Goal: Communication & Community: Answer question/provide support

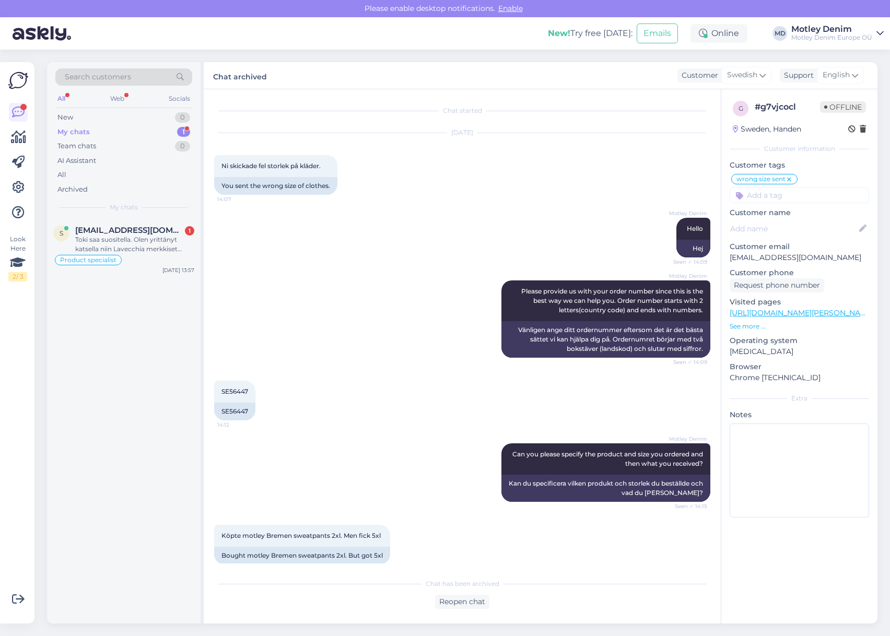
scroll to position [1078, 0]
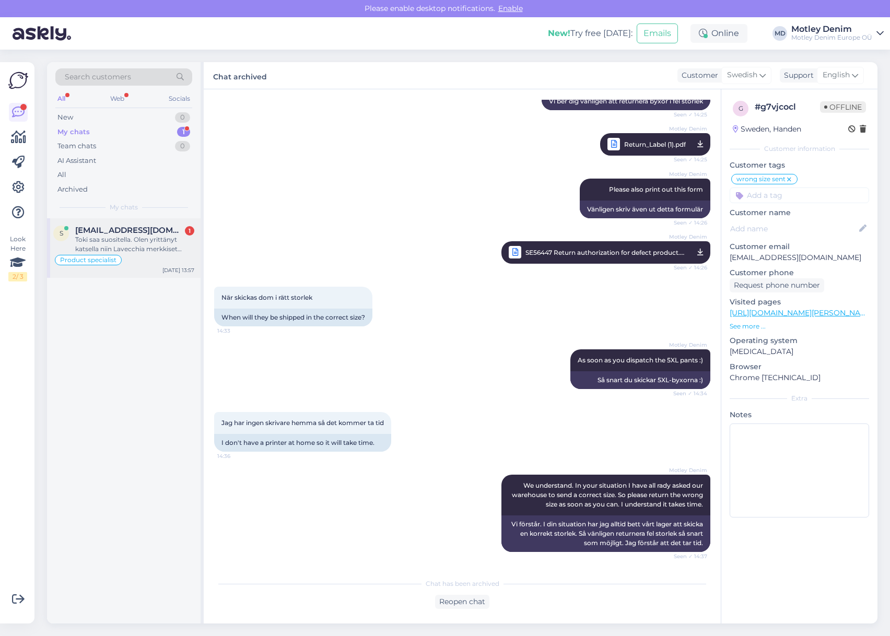
click at [145, 251] on div "Toki saa suositella. Olen yrittänyt katsella niin Lavecchia merkkiset näyttäisi…" at bounding box center [134, 244] width 119 height 19
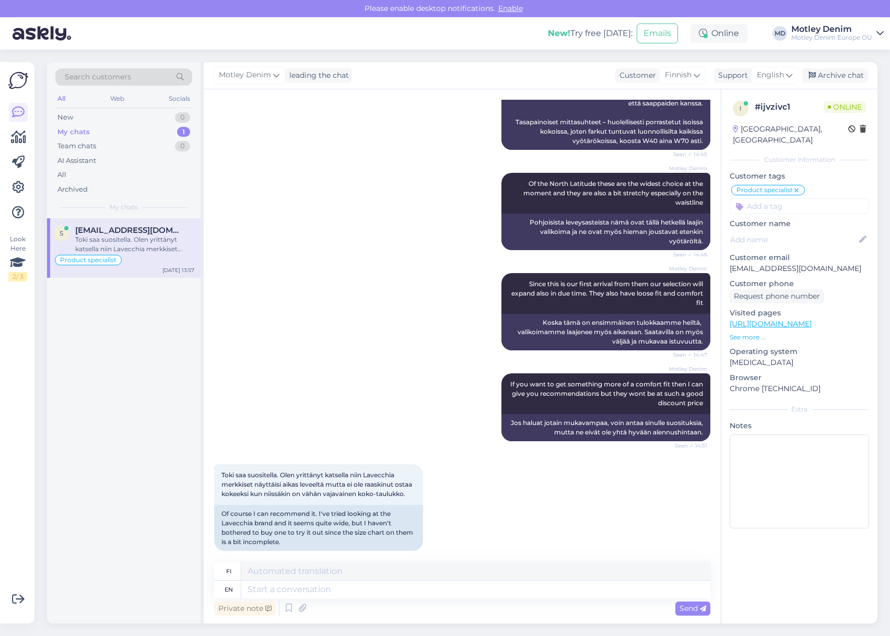
scroll to position [1214, 0]
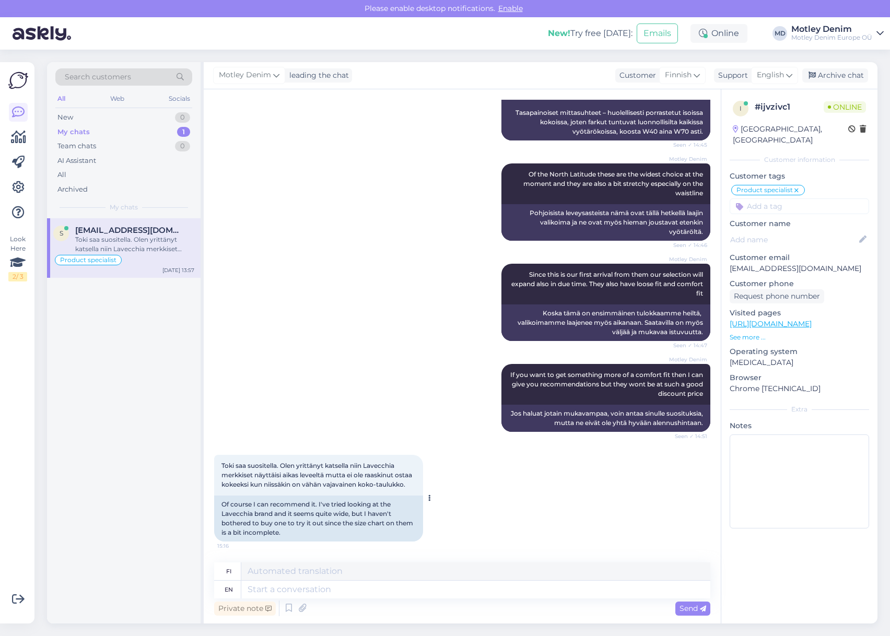
click at [224, 462] on span "Toki saa suositella. Olen yrittänyt katsella niin Lavecchia merkkiset näyttäisi…" at bounding box center [317, 475] width 192 height 27
drag, startPoint x: 224, startPoint y: 456, endPoint x: 251, endPoint y: 484, distance: 38.0
click at [251, 484] on span "Toki saa suositella. Olen yrittänyt katsella niin Lavecchia merkkiset näyttäisi…" at bounding box center [317, 475] width 192 height 27
copy div "Toki saa suositella. Olen yrittänyt katsella niin Lavecchia merkkiset näyttäisi…"
click at [317, 262] on div "[PERSON_NAME] Since this is our first arrival from them our selection will expa…" at bounding box center [462, 302] width 496 height 100
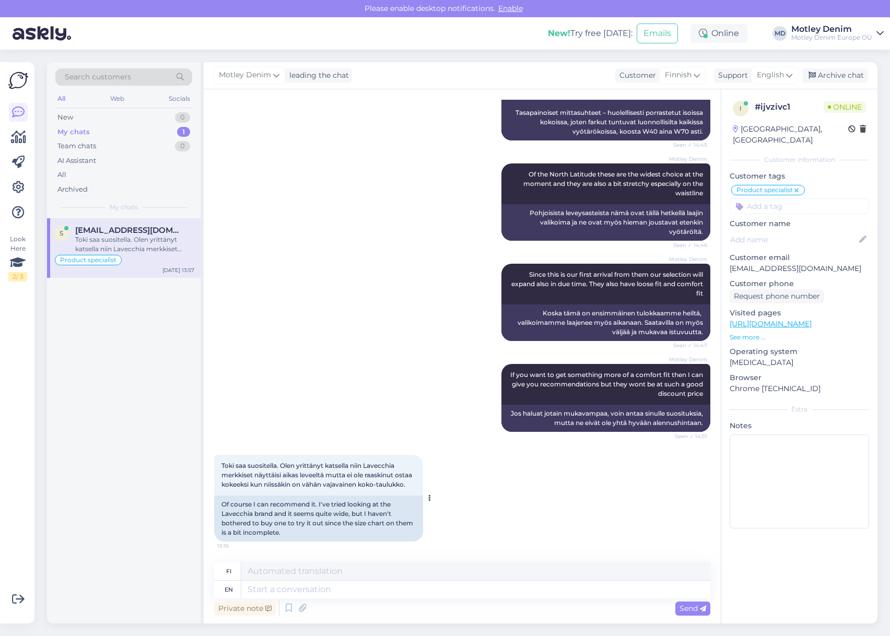
click at [318, 515] on div "Of course I can recommend it. I've tried looking at the Lavecchia brand and it …" at bounding box center [318, 519] width 209 height 46
drag, startPoint x: 429, startPoint y: 521, endPoint x: 419, endPoint y: 522, distance: 10.0
click at [428, 521] on div at bounding box center [427, 498] width 9 height 87
click at [324, 526] on div "Of course I can recommend it. I've tried looking at the Lavecchia brand and it …" at bounding box center [318, 519] width 209 height 46
click at [339, 551] on div "Toki saa suositella. [PERSON_NAME] yrittänyt katsella niin [PERSON_NAME] merkki…" at bounding box center [462, 498] width 496 height 110
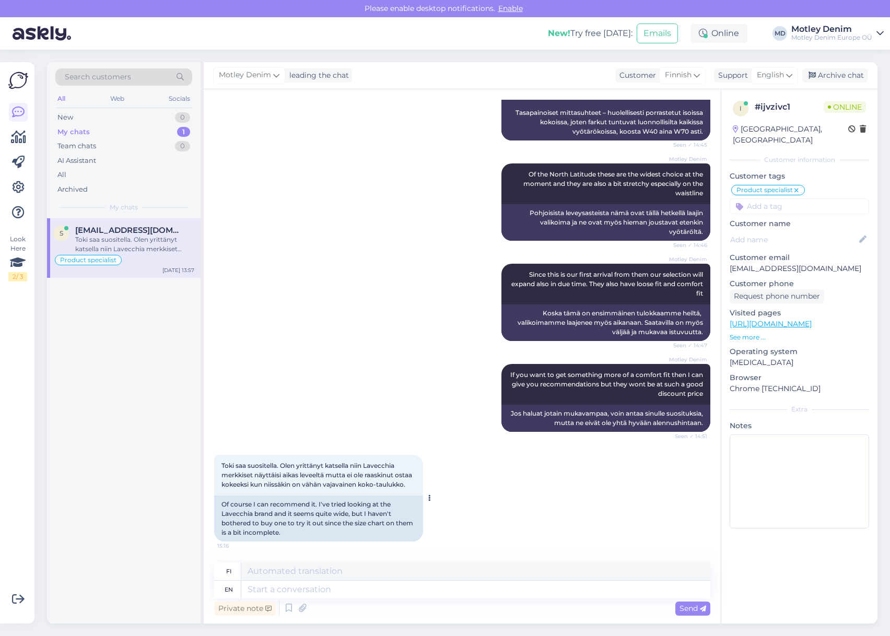
click at [368, 531] on div "Of course I can recommend it. I've tried looking at the Lavecchia brand and it …" at bounding box center [318, 519] width 209 height 46
click at [416, 529] on div "Of course I can recommend it. I've tried looking at the Lavecchia brand and it …" at bounding box center [318, 519] width 209 height 46
click at [353, 594] on textarea at bounding box center [475, 590] width 469 height 18
type textarea "c"
type textarea "Helvetti"
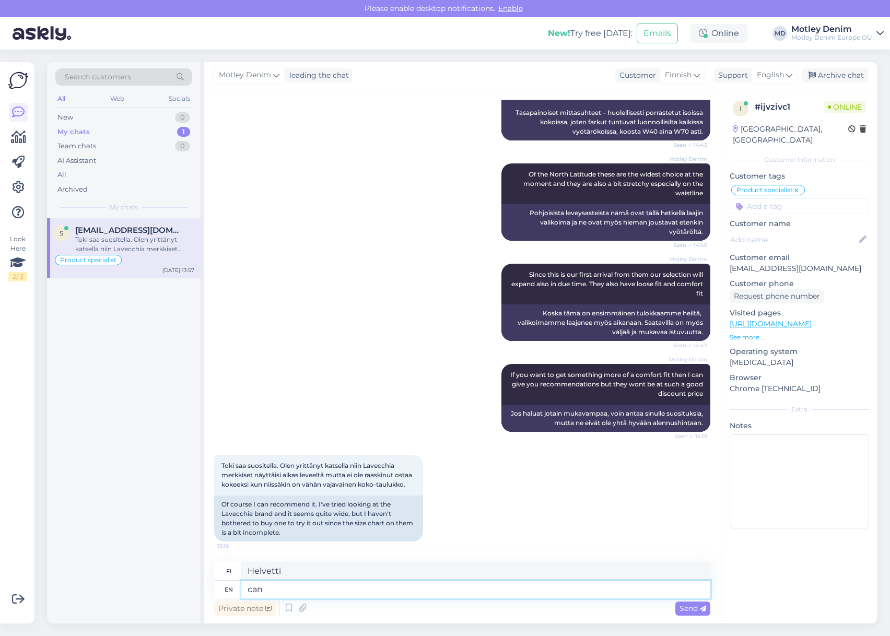
type textarea "can y"
type textarea "tölkki"
type textarea "can you"
type textarea "voitko"
type textarea "can you please"
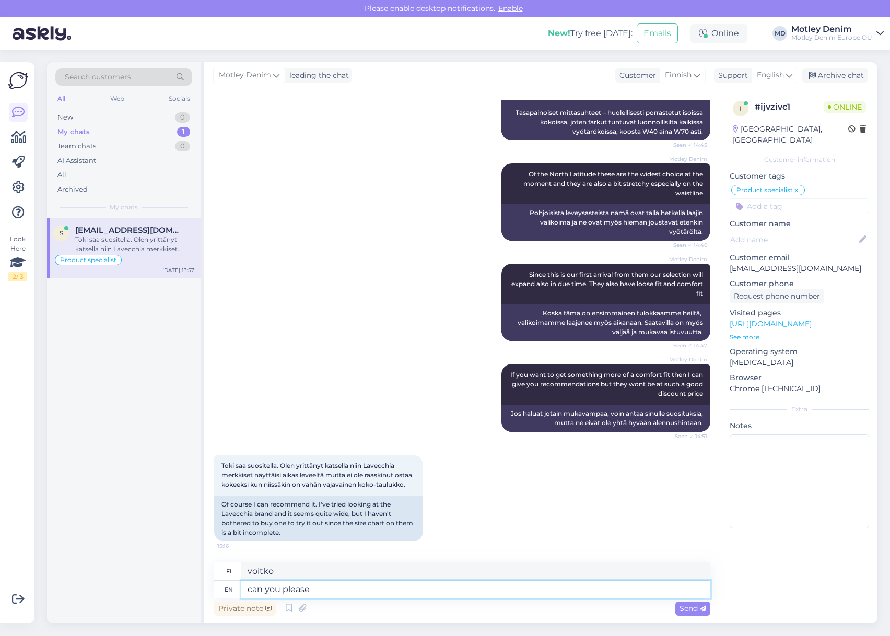
type textarea "voisitko olla"
type textarea "can you please provide"
type textarea "voisitko tarjota"
type textarea "can you please show"
type textarea "voisitko näyttää"
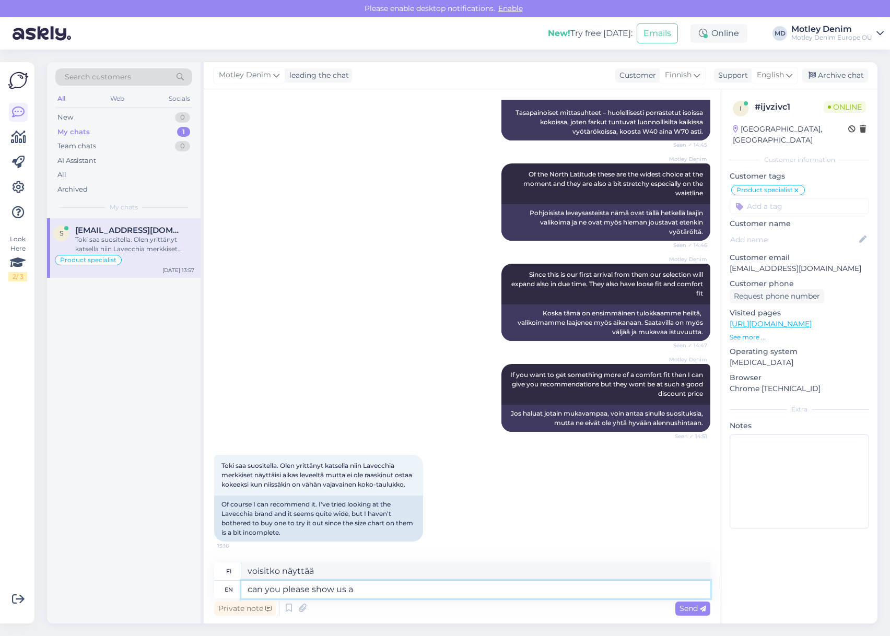
type textarea "can you please show us a"
type textarea "voisitko näyttää meille"
type textarea "can you please show us a product y"
type textarea "voisitko näyttää meille tuotteen"
type textarea "can you please show us a product you a"
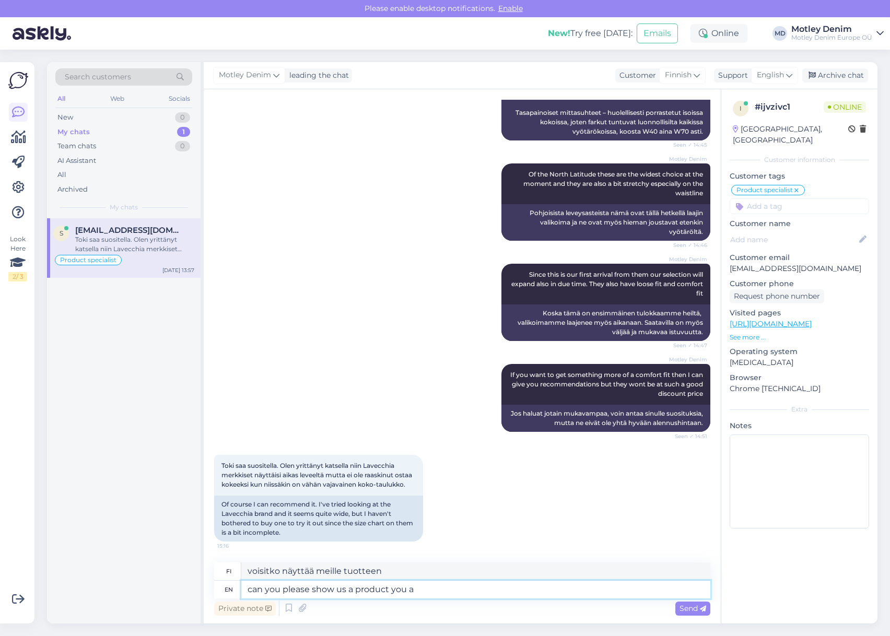
type textarea "voisitko näyttää meille jonkin tuotteen"
type textarea "can you please show us a product you are"
type textarea "voisitko näyttää meille jonkin tuotteen, jota olet"
type textarea "can you please show us a product you are interested tha"
type textarea "voisitko näyttää meille tuotteen, josta olet kiinnostunut"
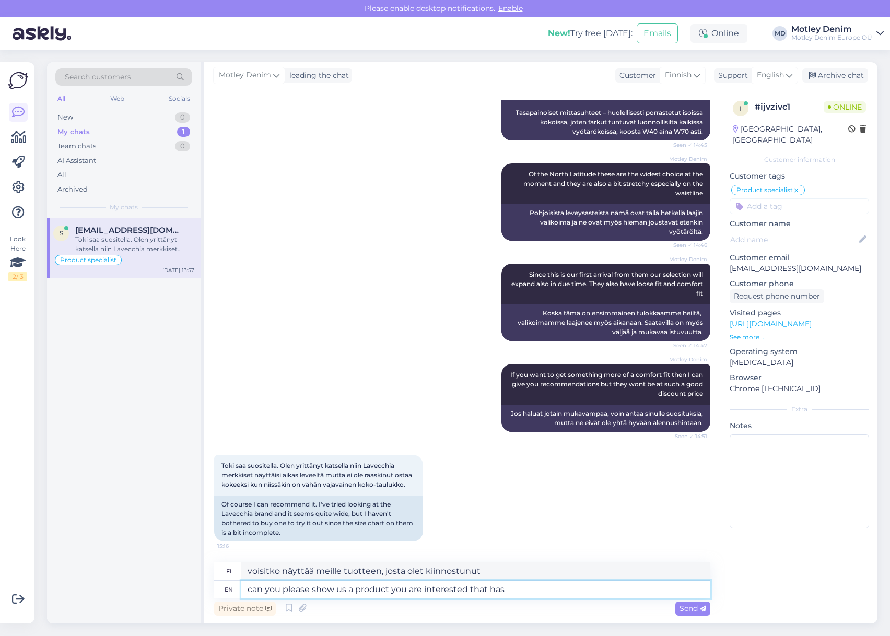
type textarea "can you please show us a product you are interested that has a"
type textarea "voisitko näyttää meille tuotteen, josta olet kiinnostunut [PERSON_NAME] on"
type textarea "can you please show us a product you are interested that has a incomplete si"
type textarea "voisitko näyttää meille tuotteen, josta olet kiinnostunut [PERSON_NAME] on epät…"
type textarea "can you please show us a product you are interested that has a incomplete size …"
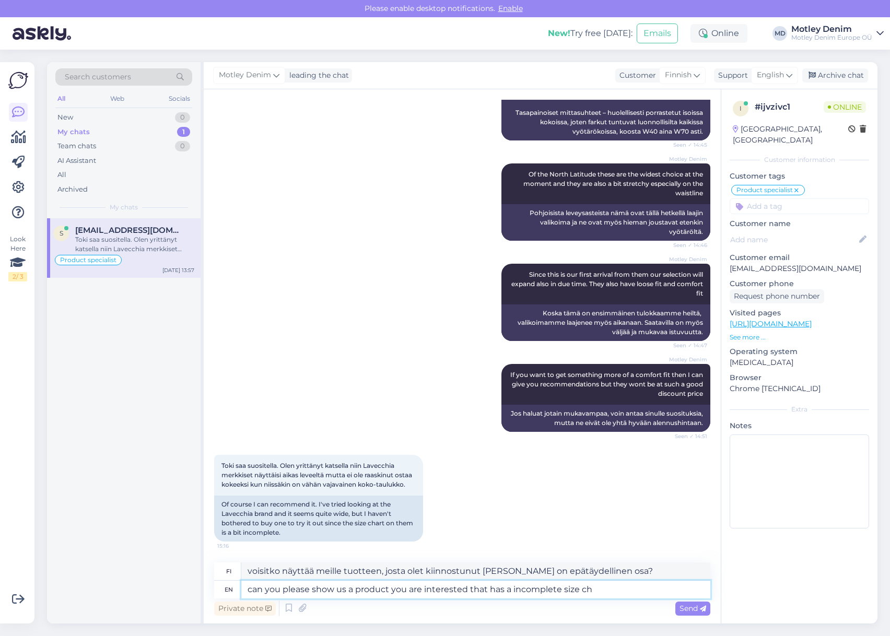
type textarea "Voitko näyttää meille tuotteen, josta olet kiinnostunut [PERSON_NAME] koko on p…"
type textarea "can you please show us a product you are interested that has a incomplete size …"
type textarea "Voitko näyttää meille tuotteen, josta olet kiinnostunut ja jonka kokotaulukko o…"
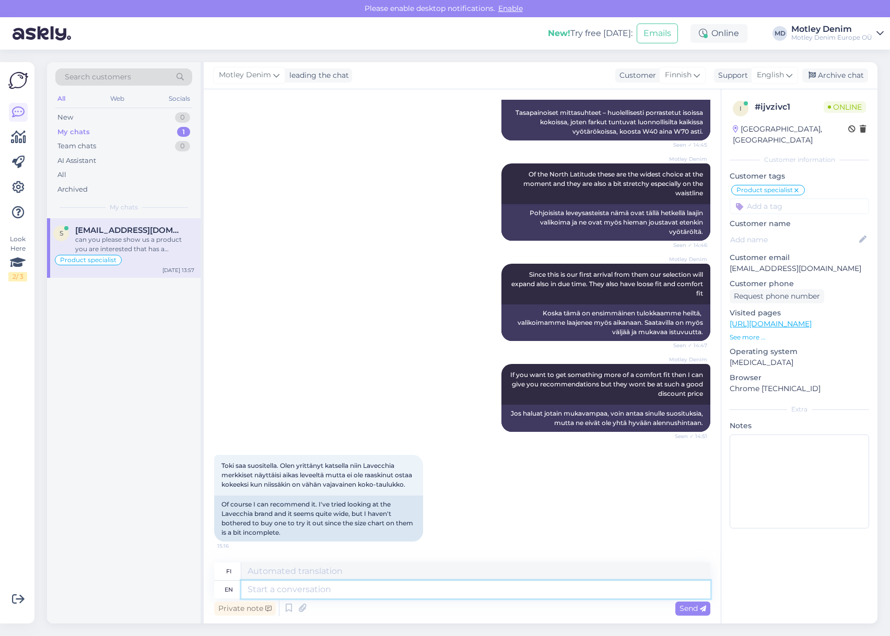
scroll to position [1295, 0]
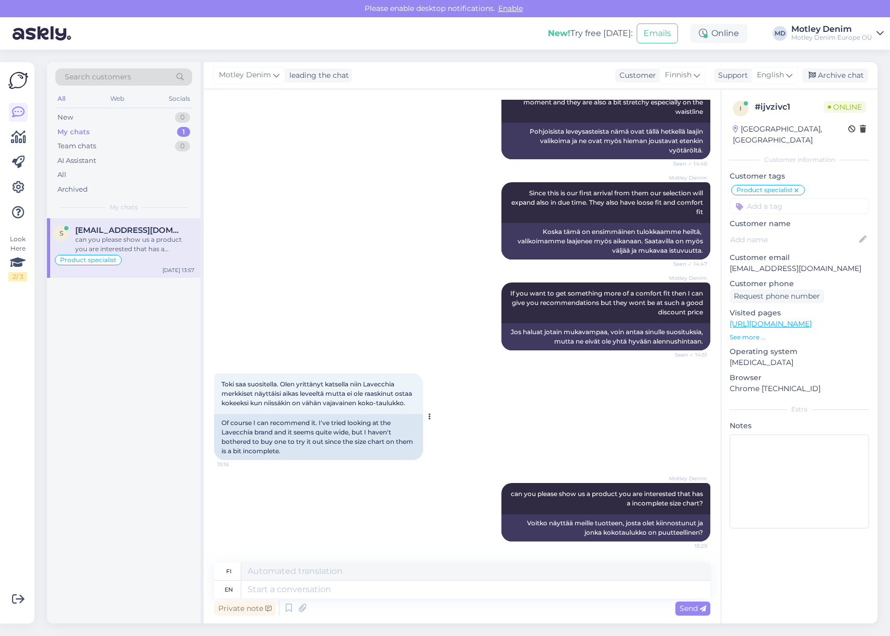
click at [354, 451] on div "Of course I can recommend it. I've tried looking at the Lavecchia brand and it …" at bounding box center [318, 437] width 209 height 46
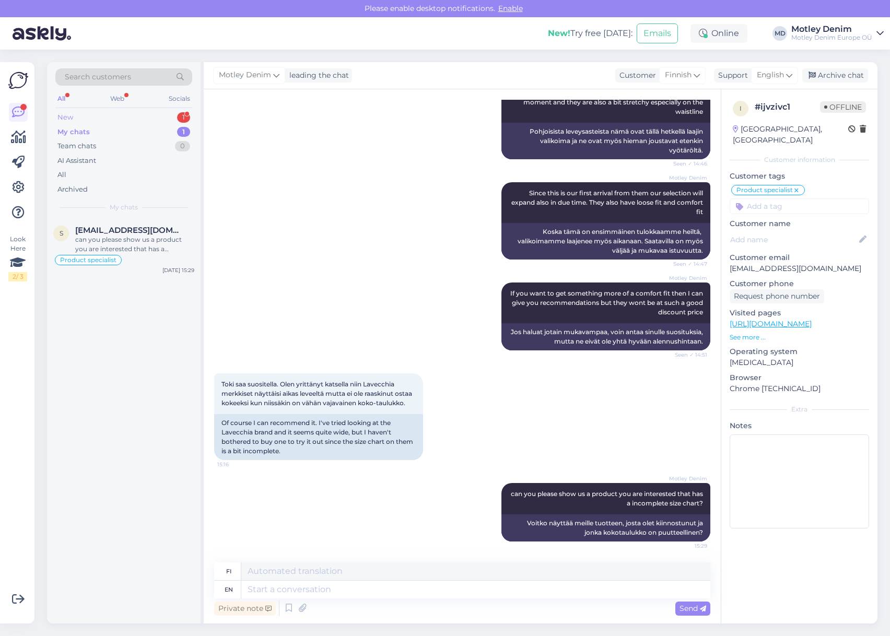
click at [162, 115] on div "New 1" at bounding box center [123, 117] width 137 height 15
click at [136, 235] on span "[EMAIL_ADDRESS][DOMAIN_NAME]" at bounding box center [129, 230] width 109 height 9
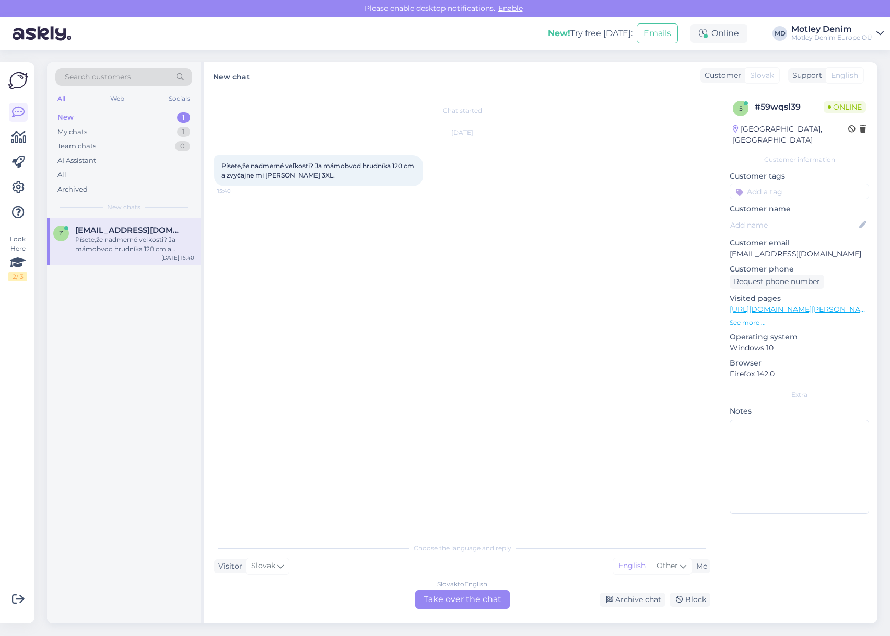
scroll to position [0, 0]
drag, startPoint x: 484, startPoint y: 593, endPoint x: 484, endPoint y: 586, distance: 7.3
click at [484, 592] on div "Slovak to English Take over the chat" at bounding box center [462, 599] width 95 height 19
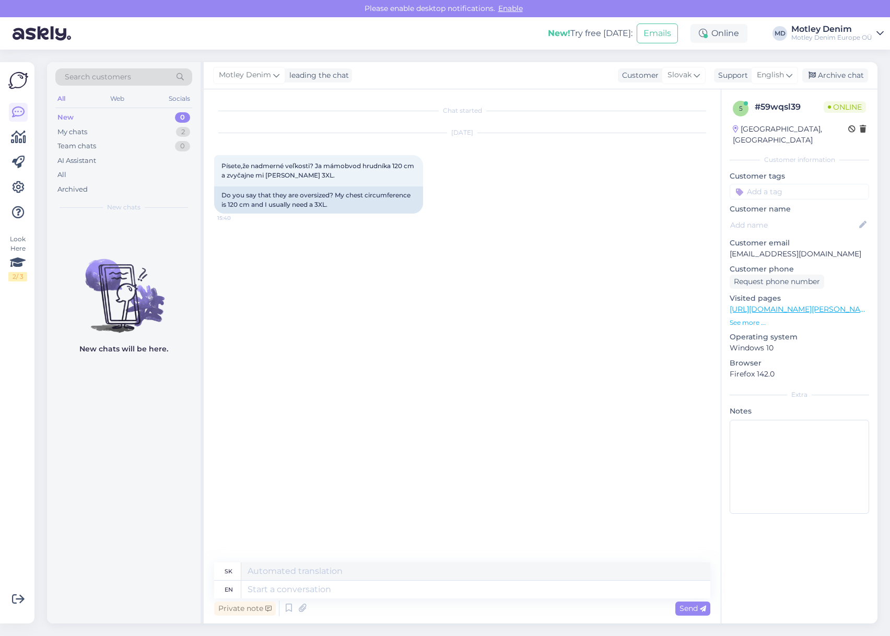
click at [744, 249] on p "[EMAIL_ADDRESS][DOMAIN_NAME]" at bounding box center [799, 254] width 139 height 11
drag, startPoint x: 744, startPoint y: 243, endPoint x: 801, endPoint y: 244, distance: 56.9
click at [801, 249] on p "[EMAIL_ADDRESS][DOMAIN_NAME]" at bounding box center [799, 254] width 139 height 11
click at [813, 249] on p "[EMAIL_ADDRESS][DOMAIN_NAME]" at bounding box center [799, 254] width 139 height 11
click at [742, 249] on p "[EMAIL_ADDRESS][DOMAIN_NAME]" at bounding box center [799, 254] width 139 height 11
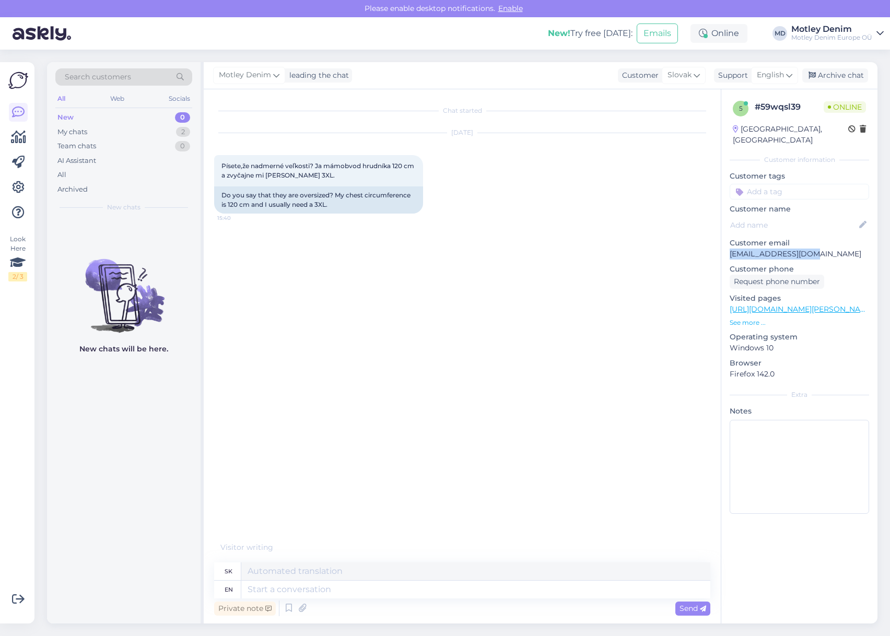
drag, startPoint x: 742, startPoint y: 242, endPoint x: 780, endPoint y: 245, distance: 37.7
click at [805, 249] on p "[EMAIL_ADDRESS][DOMAIN_NAME]" at bounding box center [799, 254] width 139 height 11
copy p "[EMAIL_ADDRESS][DOMAIN_NAME]"
click at [148, 70] on div "Search customers" at bounding box center [123, 76] width 137 height 17
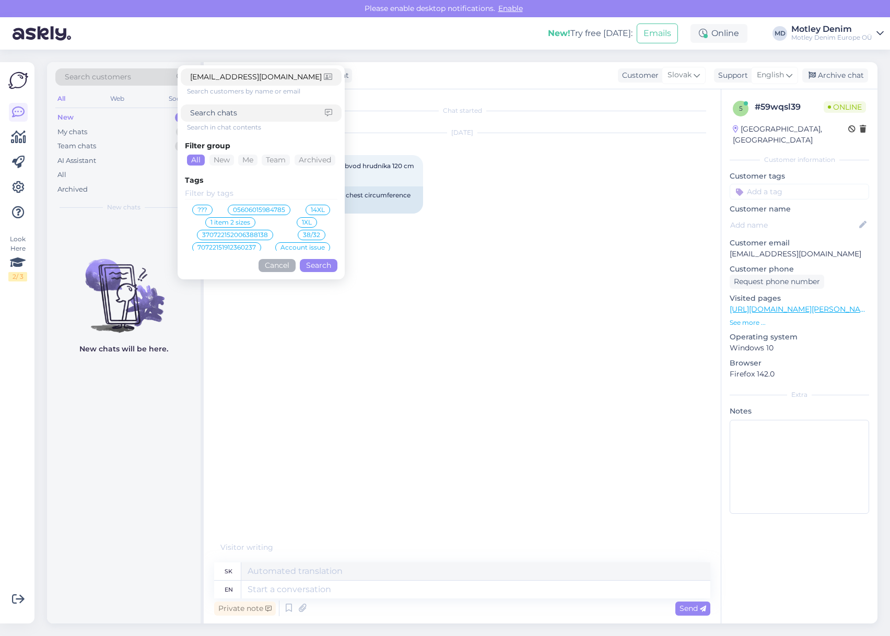
type input "[EMAIL_ADDRESS][DOMAIN_NAME]"
click at [312, 267] on button "Search" at bounding box center [319, 265] width 38 height 13
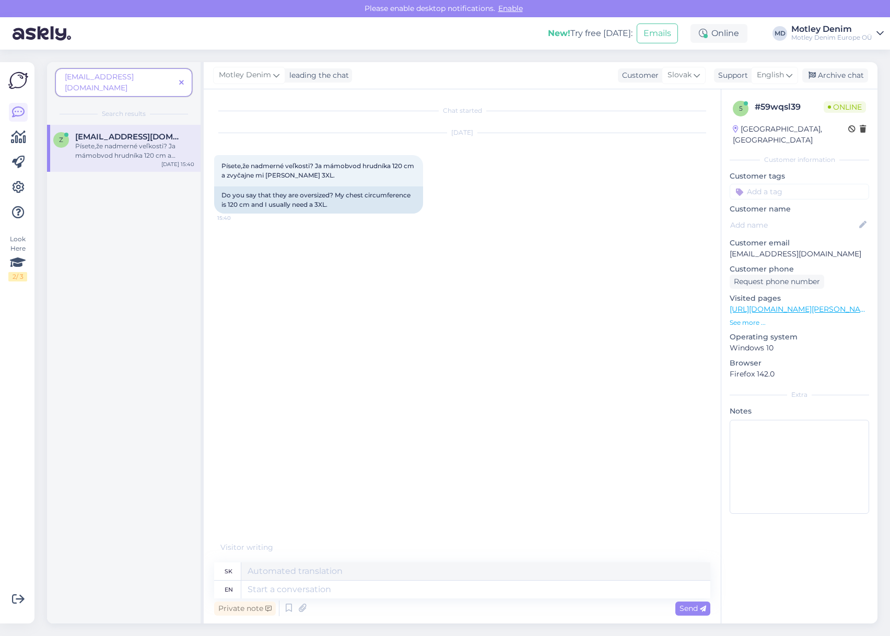
click at [148, 132] on span "[EMAIL_ADDRESS][DOMAIN_NAME]" at bounding box center [129, 136] width 109 height 9
click at [292, 255] on div "Chat started [DATE] Písete,že nadmerné veľkosti? Ja mámobvod hrudníka 120 cm a …" at bounding box center [467, 321] width 506 height 442
click at [182, 79] on icon at bounding box center [181, 82] width 5 height 7
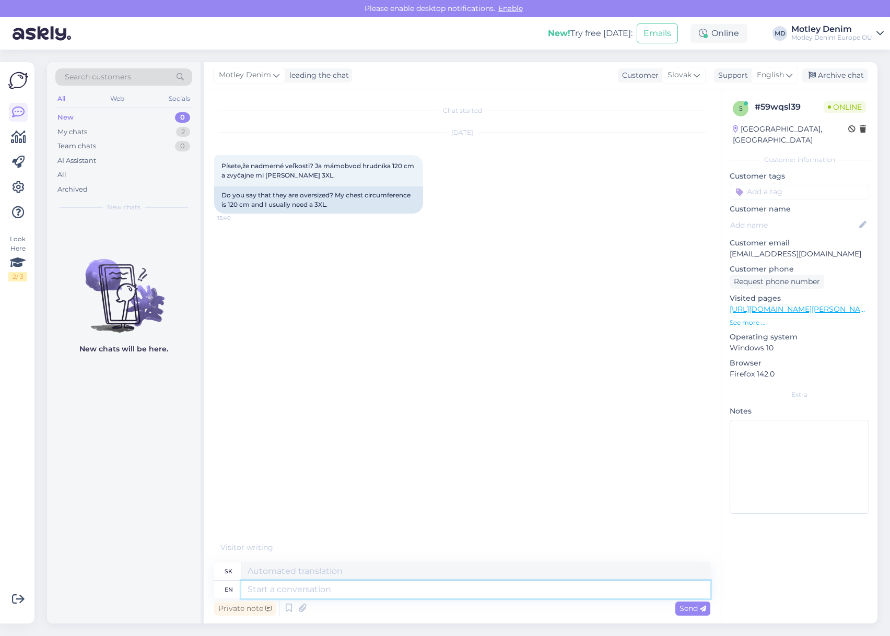
click at [379, 590] on textarea at bounding box center [475, 590] width 469 height 18
type textarea "Hello"
type textarea "Ahoj"
click at [385, 262] on div "Motley Denim Hello Seen ✓ 15:41 Ahoj" at bounding box center [462, 256] width 496 height 63
click at [379, 592] on textarea at bounding box center [475, 590] width 469 height 18
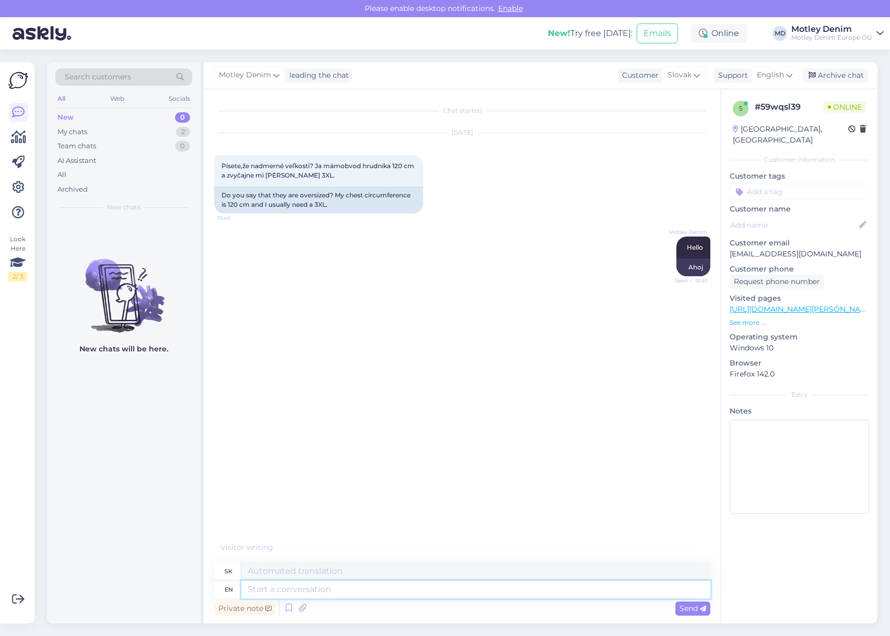
type textarea "S"
type textarea "Please s"
type textarea "Prosím"
type textarea "Please specify y"
type textarea "Prosím, špecifikujte"
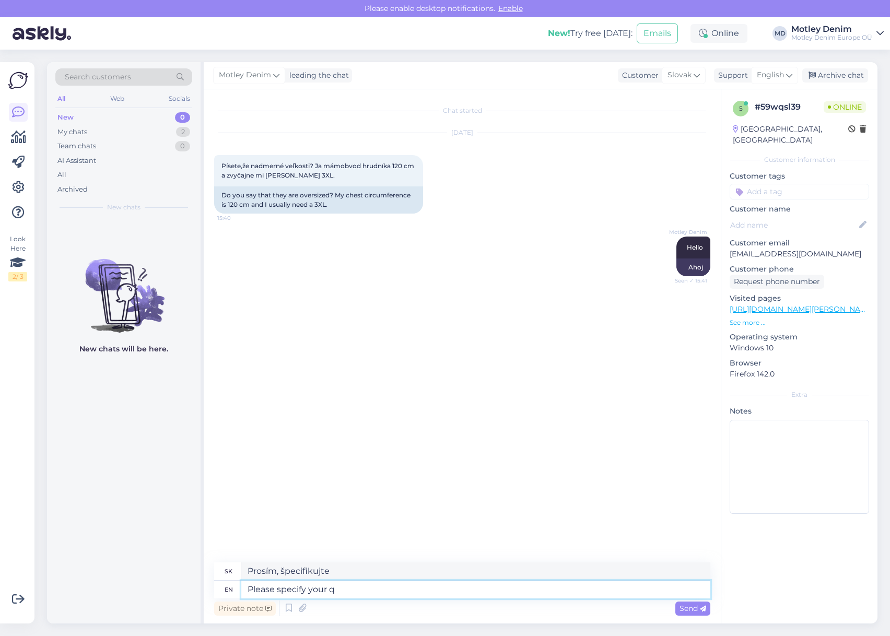
type textarea "Please specify your qu"
type textarea "Prosím, uveďte svoje"
type textarea "Please specify your question."
type textarea "Prosím, špecifikujte svoju otázku."
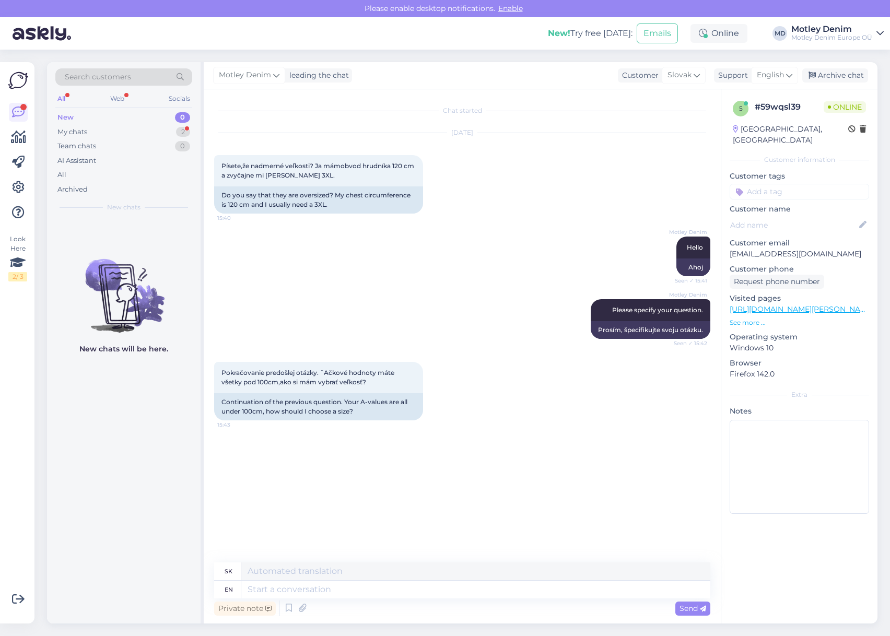
click at [411, 443] on div "Chat started [DATE] Písete,že nadmerné veľkosti? Ja mámobvod hrudníka 120 cm a …" at bounding box center [467, 326] width 506 height 453
click at [319, 321] on div "Motley Denim Please specify your question. Seen ✓ 15:42 Prosím, špecifikujte sv…" at bounding box center [462, 319] width 496 height 63
click at [295, 312] on div "Motley Denim Please specify your question. Seen ✓ 15:42 Prosím, špecifikujte sv…" at bounding box center [462, 319] width 496 height 63
click at [290, 303] on div "Motley Denim Please specify your question. Seen ✓ 15:42 Prosím, špecifikujte sv…" at bounding box center [462, 319] width 496 height 63
click at [340, 599] on div "Private note Send" at bounding box center [462, 609] width 496 height 20
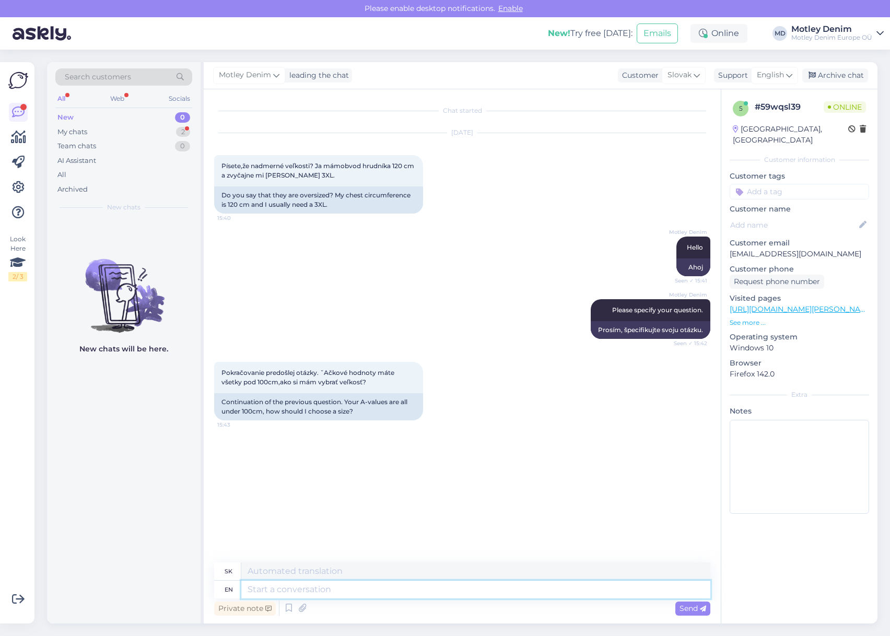
click at [357, 589] on textarea at bounding box center [475, 590] width 469 height 18
type textarea "I ca"
type textarea "[PERSON_NAME]"
type textarea "I can't f"
type textarea "Nemôžem"
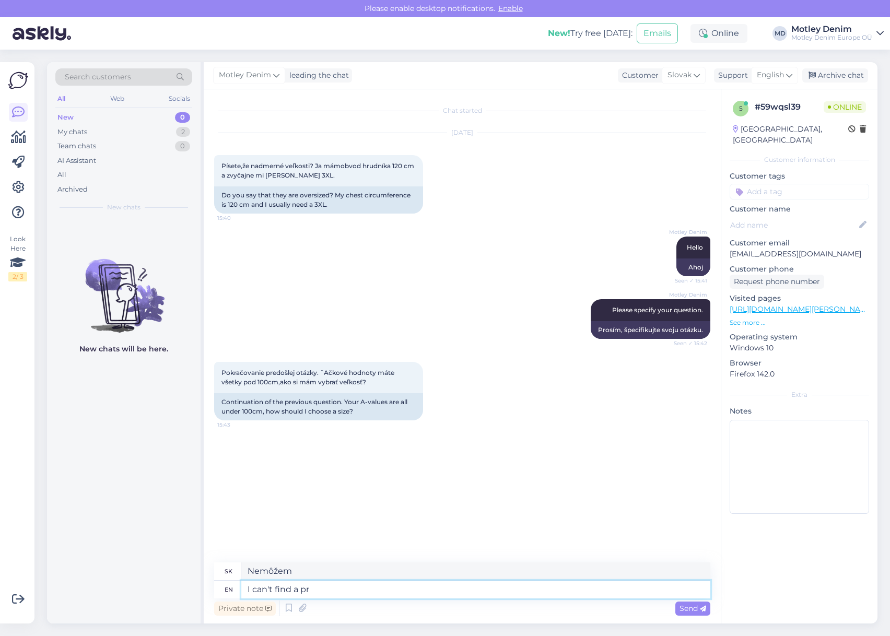
type textarea "I can't find a pre"
type textarea "Neviem nájsť"
type textarea "I can't find a prev"
type textarea "Nemôžem nájsť"
type textarea "I can't find a previous"
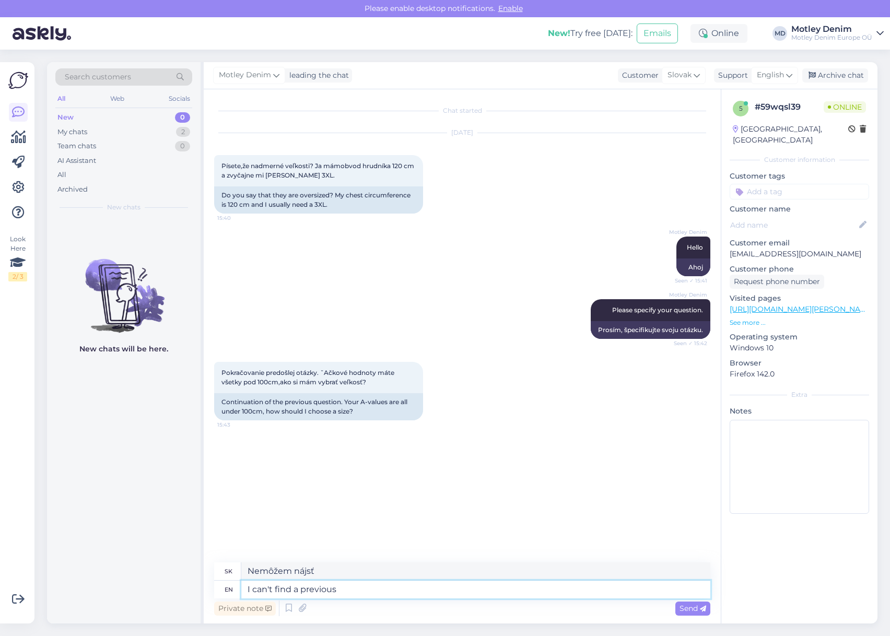
type textarea "Nemôžem nájsť predchádzajúci"
type textarea "I can't find a previous chat w"
type textarea "Nemôžem nájsť predchádzajúci chat"
type textarea "I can't find a previous chat with t"
type textarea "Nemôžem nájsť predchádzajúci rozhovor s"
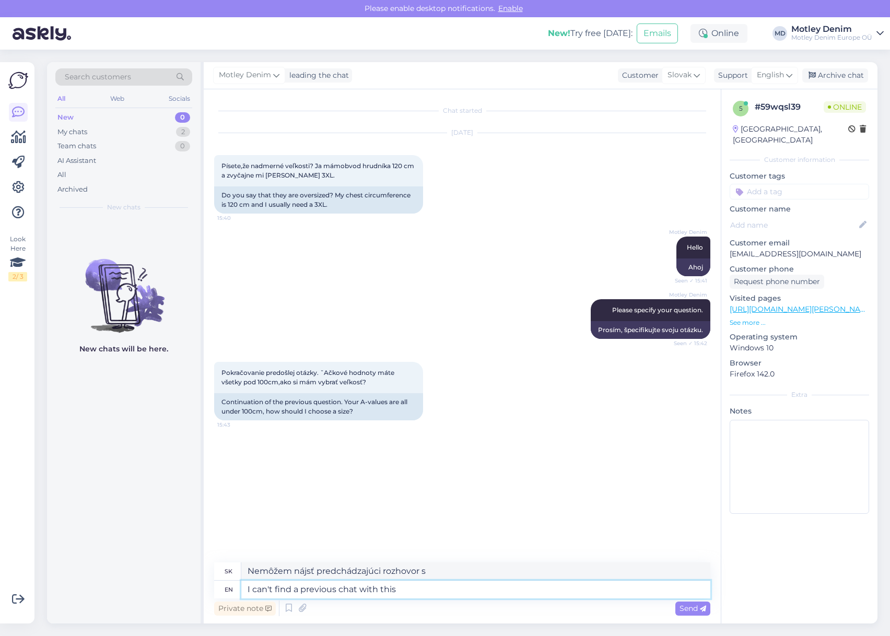
type textarea "I can't find a previous chat with this e"
type textarea "[PERSON_NAME] nájsť predchádzajúci chat s týmto"
type textarea "I can't find a previous chat with this email."
type textarea "Nemôžem nájsť predchádzajúci chat s týmto e-mailom."
type textarea "I can't find a previous chat with this email. Can y"
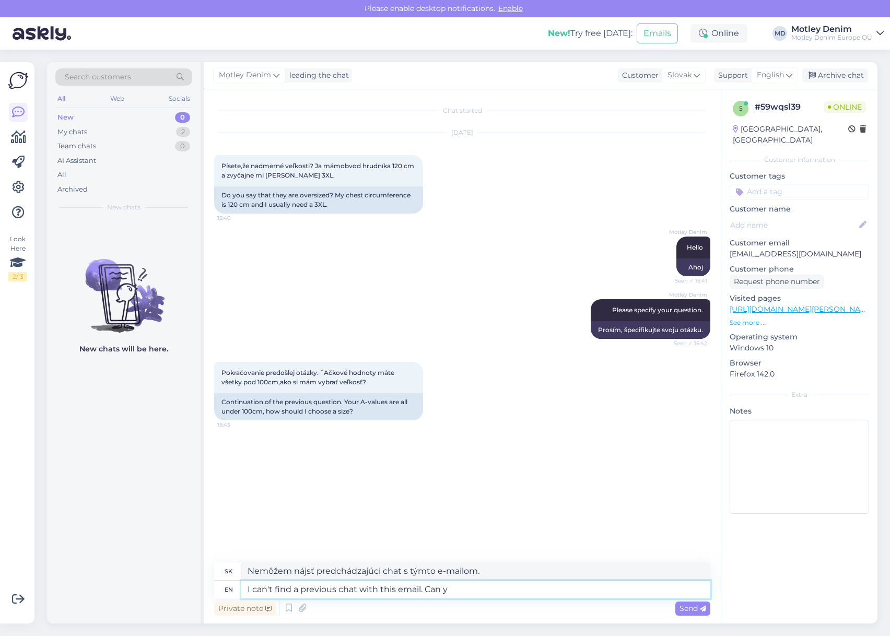
type textarea "[PERSON_NAME] nájsť predchádzajúci chat s touto e-mailovou adresou. [GEOGRAPHIC…"
type textarea "I can't find a previous chat with this email. Can you"
type textarea "[PERSON_NAME] nájsť predchádzajúci chat s touto e-mailovou adresou. Viete?"
type textarea "I can't find a previous chat with this email. Can you speic"
type textarea "[PERSON_NAME] nájsť predchádzajúci chat s touto e-mailovou adresou. Môžete to š…"
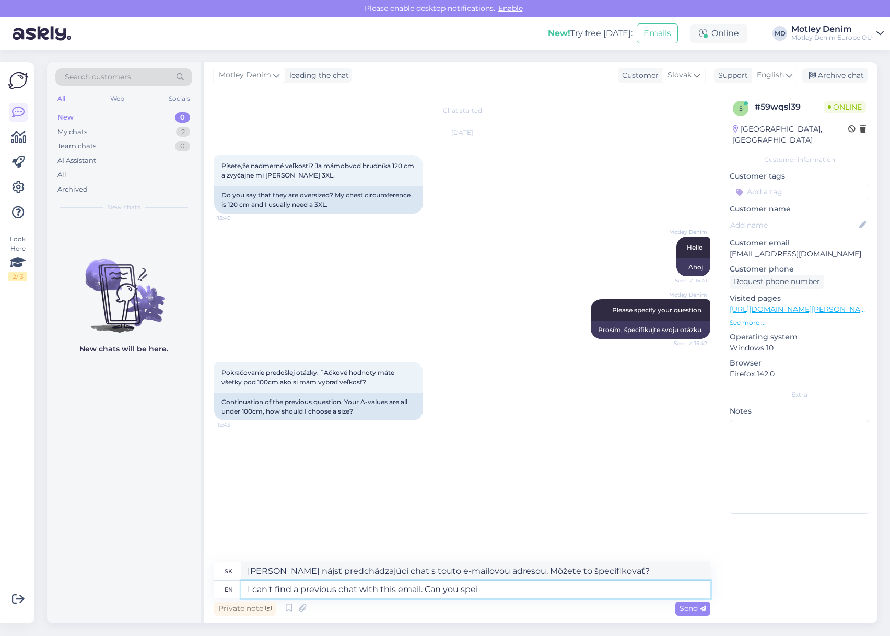
type textarea "I can't find a previous chat with this email. Can you spe"
type textarea "[PERSON_NAME] nájsť predchádzajúci chat s touto e-mailovou adresou. Môžete to p…"
type textarea "I can't find a previous chat with this email. Can you specify"
type textarea "[PERSON_NAME] nájsť predchádzajúci chat s touto e-mailovou adresou. Môžete to š…"
type textarea "I can't find a previous chat with this email. Can you"
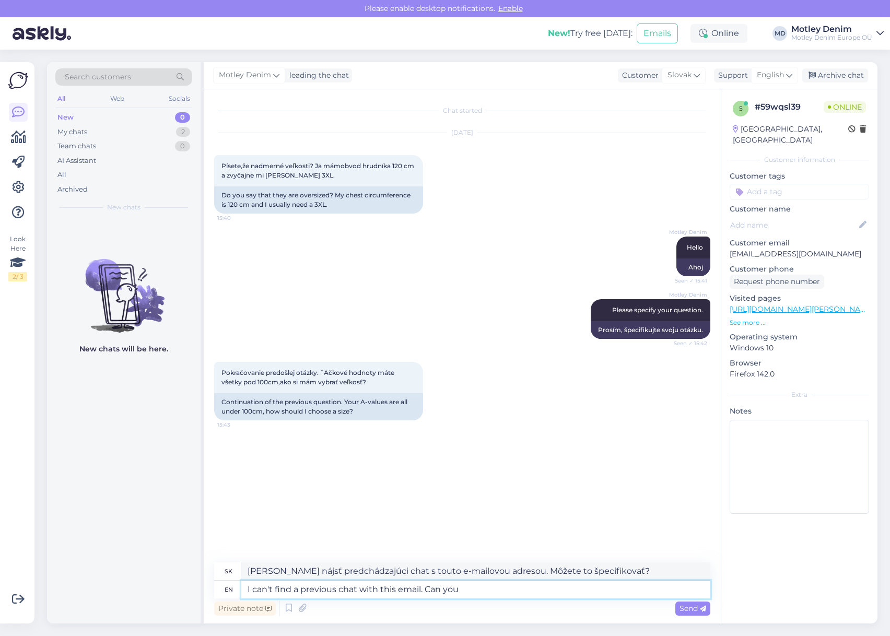
type textarea "[PERSON_NAME] nájsť predchádzajúci chat s touto e-mailovou adresou. Viete?"
type textarea "I can't find a previous chat with this email. Can you give us som"
type textarea "[PERSON_NAME] nájsť predchádzajúci chat s touto e-mailovou adresou. Môžete mi d…"
type textarea "I can't find a previous chat with this email. Can you give us some [PERSON_NAME]"
type textarea "[PERSON_NAME] nájsť predchádzajúci chat s touto e-mailovou adresou. Môžete [PER…"
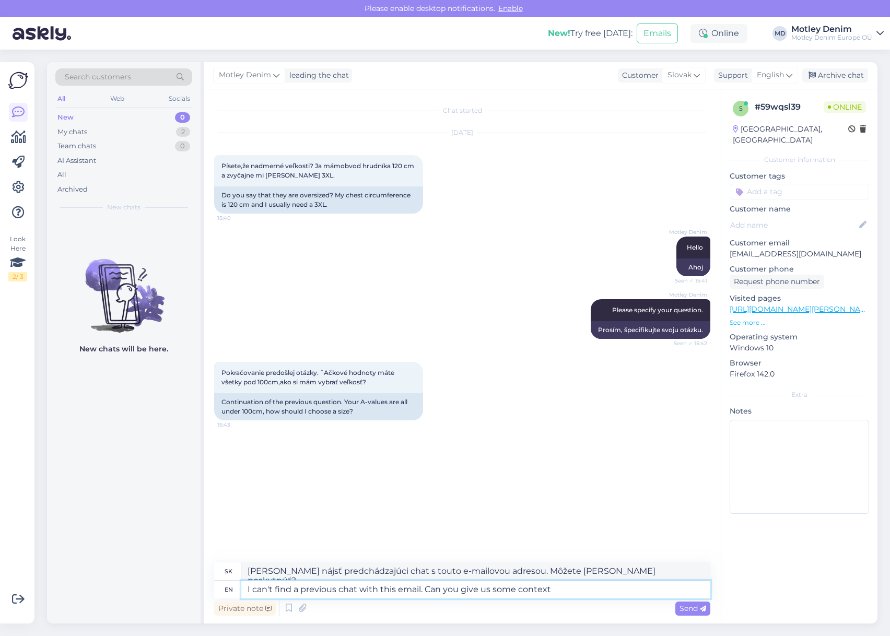
type textarea "I can't find a previous chat with this email. Can you give us some context f"
type textarea "[PERSON_NAME] nájsť predchádzajúci chat s touto e-mailovou adresou. Môžete nám …"
type textarea "I can't find a previous chat with this email. Can you give us some context from…"
type textarea "[PERSON_NAME] nájsť predchádzajúci chat s touto e-mailovou adresou. Môžete nám …"
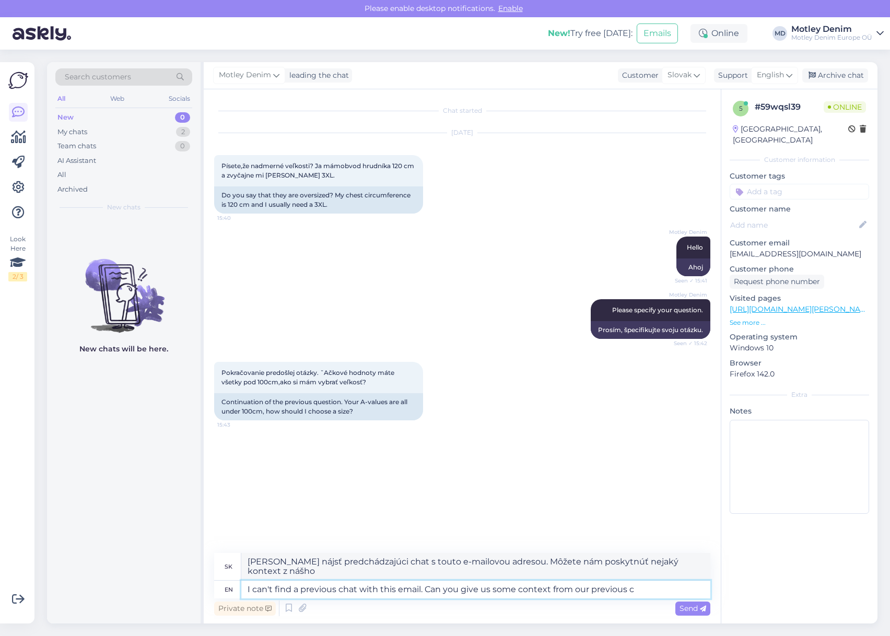
type textarea "I can't find a previous chat with this email. Can you give us some context from…"
type textarea "[PERSON_NAME] nájsť predchádzajúci chat s touto e-mailovou adresou. Môžete nám …"
type textarea "I can't find a previous chat with this email. Can you give us some context from…"
type textarea "[PERSON_NAME] nájsť predchádzajúci chat s touto e-mailovou adresou. Môžete nám …"
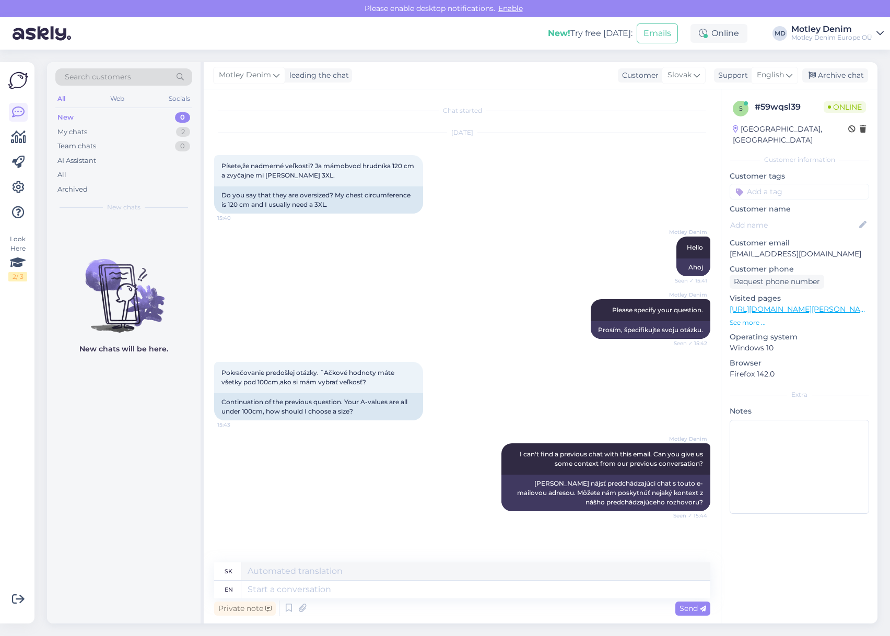
scroll to position [70, 0]
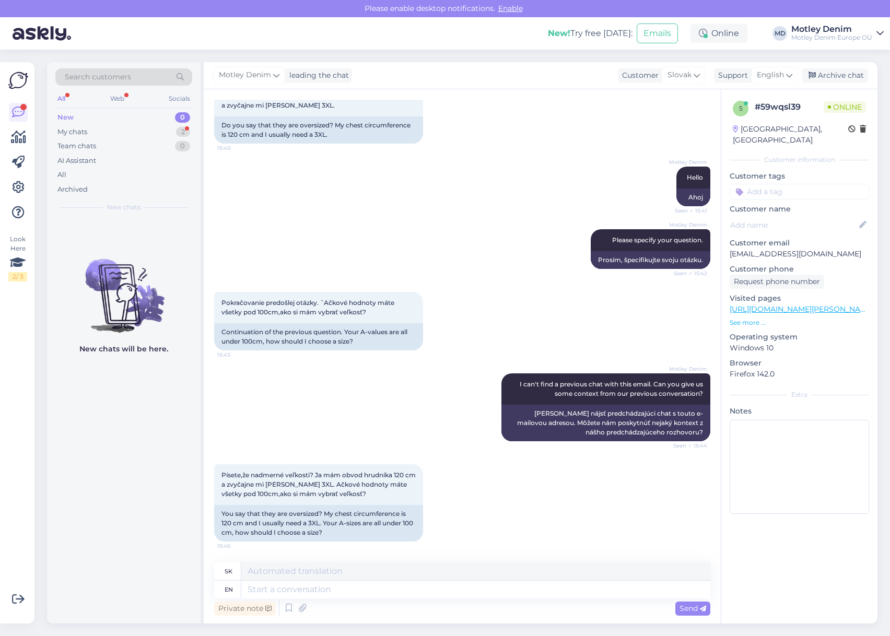
click at [269, 451] on div "Motley Denim I can't find a previous chat with this email. Can you give us some…" at bounding box center [462, 407] width 496 height 91
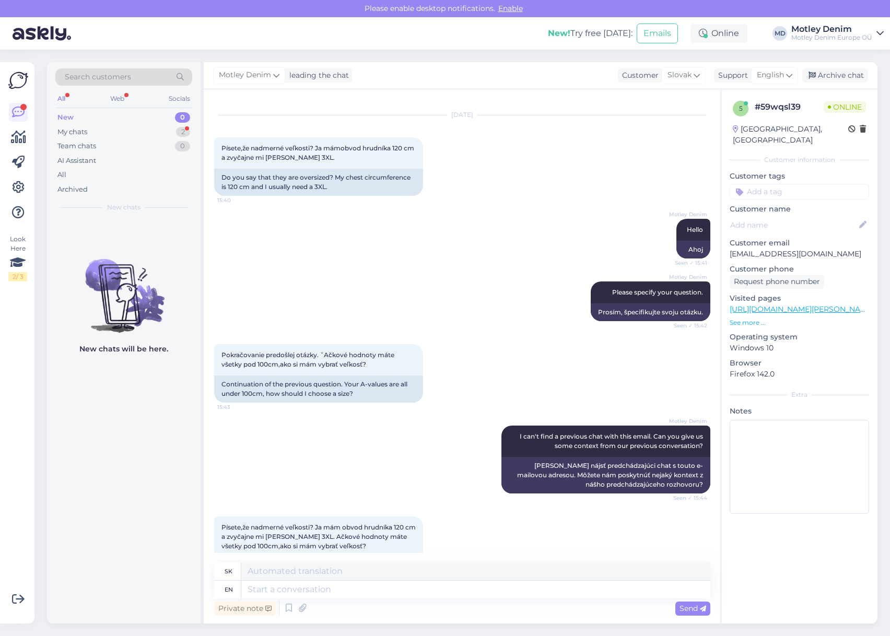
click at [475, 351] on div "Pokračovanie predošlej otázky. ˇAčkové hodnoty máte všetky pod 100cm,ako si mám…" at bounding box center [462, 373] width 496 height 81
click at [343, 278] on div "Motley Denim Please specify your question. Seen ✓ 15:42 Prosím, špecifikujte sv…" at bounding box center [462, 301] width 496 height 63
click at [367, 190] on div "Do you say that they are oversized? My chest circumference is 120 cm and I usua…" at bounding box center [318, 182] width 209 height 27
click at [292, 202] on div "[DATE] Písete,že nadmerné veľkosti? Ja mámobvod hrudníka 120 cm a zvyčajne mi […" at bounding box center [462, 155] width 496 height 103
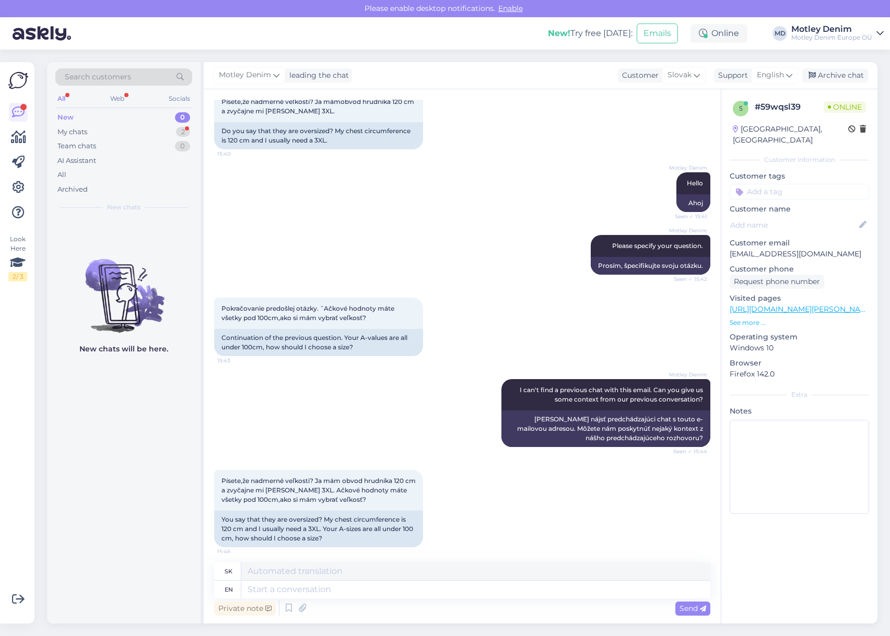
scroll to position [70, 0]
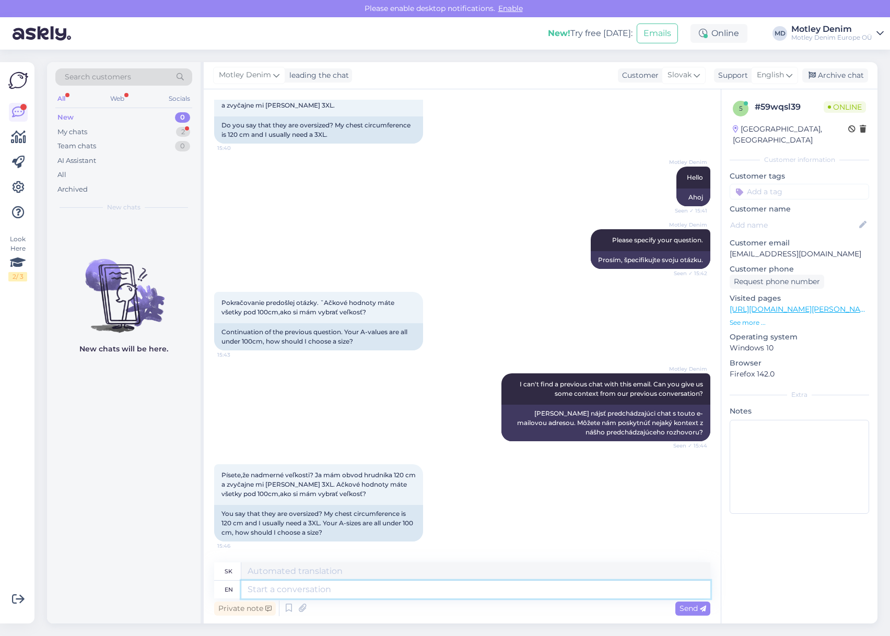
drag, startPoint x: 384, startPoint y: 590, endPoint x: 412, endPoint y: 592, distance: 27.2
click at [385, 591] on textarea at bounding box center [475, 590] width 469 height 18
type textarea "This can"
type textarea "Toto"
type textarea "This can d"
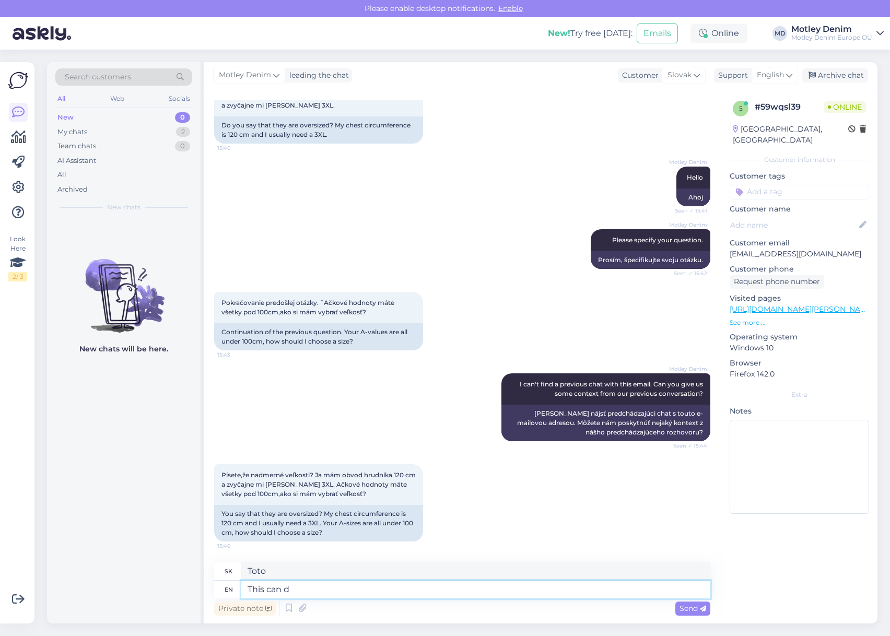
type textarea "Toto môže"
type textarea "This can differ"
type textarea "[PERSON_NAME] [PERSON_NAME] líšiť"
type textarea "This can differ per"
type textarea "[PERSON_NAME] [PERSON_NAME] líšiť podľa"
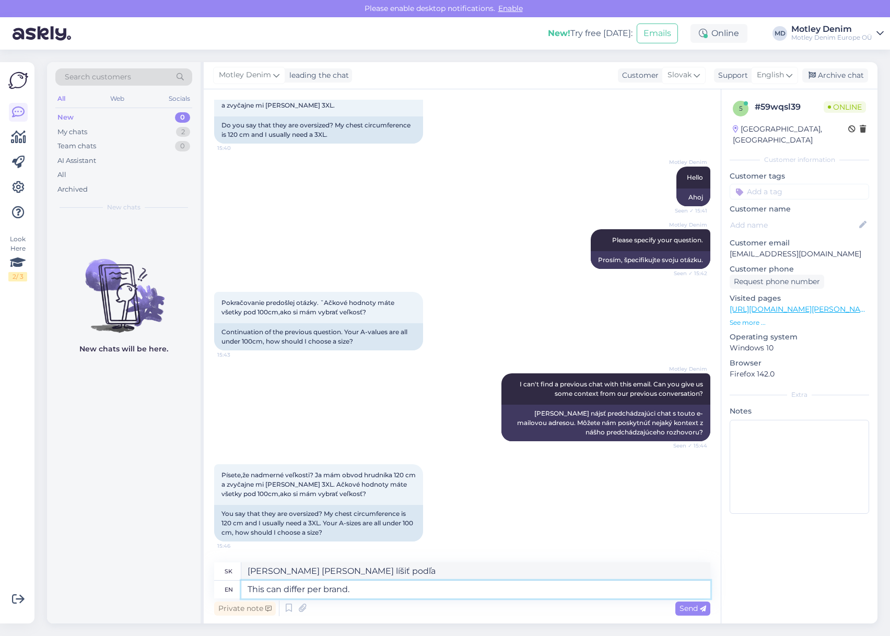
type textarea "This can differ per brand."
type textarea "Toto [PERSON_NAME] líšiť v závislosti od značky."
type textarea "I s"
type textarea "[PERSON_NAME]"
type textarea "I understand"
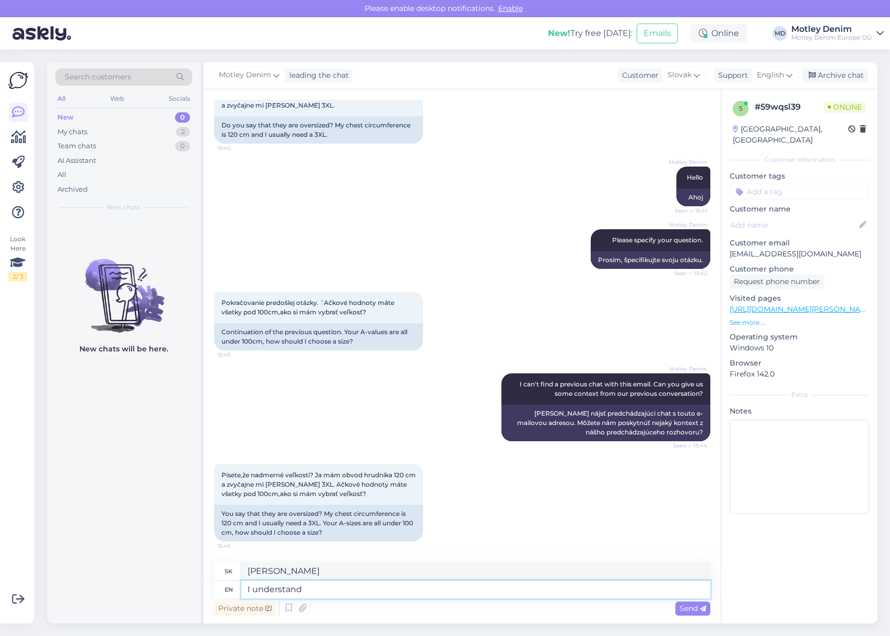
type textarea "Rozumiem"
type textarea "I understand now."
type textarea "Teraz už rozumiem."
type textarea "I understand now. S"
type textarea "Teraz už rozumiem. S."
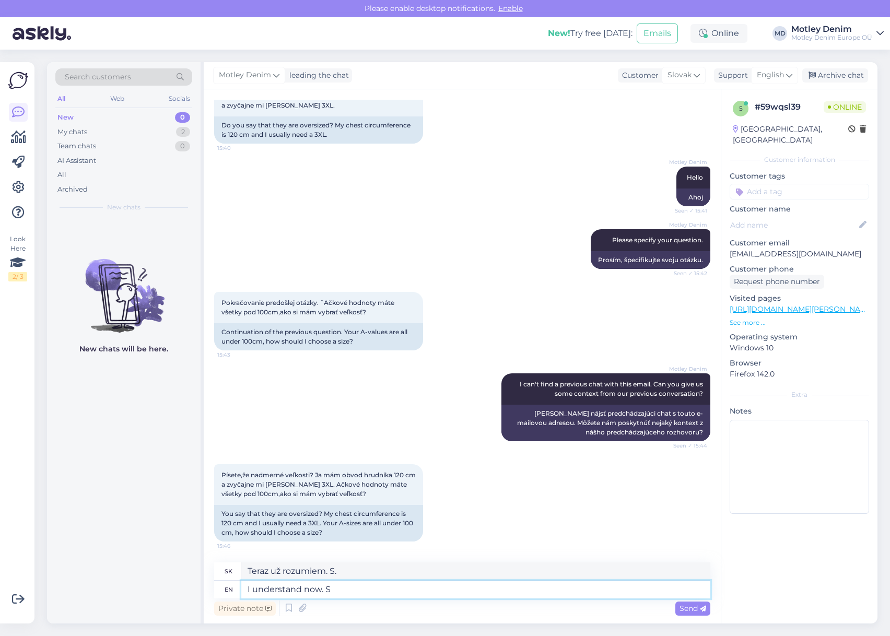
type textarea "I understand now."
type textarea "Teraz už rozumiem."
type textarea "I understand now. :)"
type textarea "Teraz už chápem. :)"
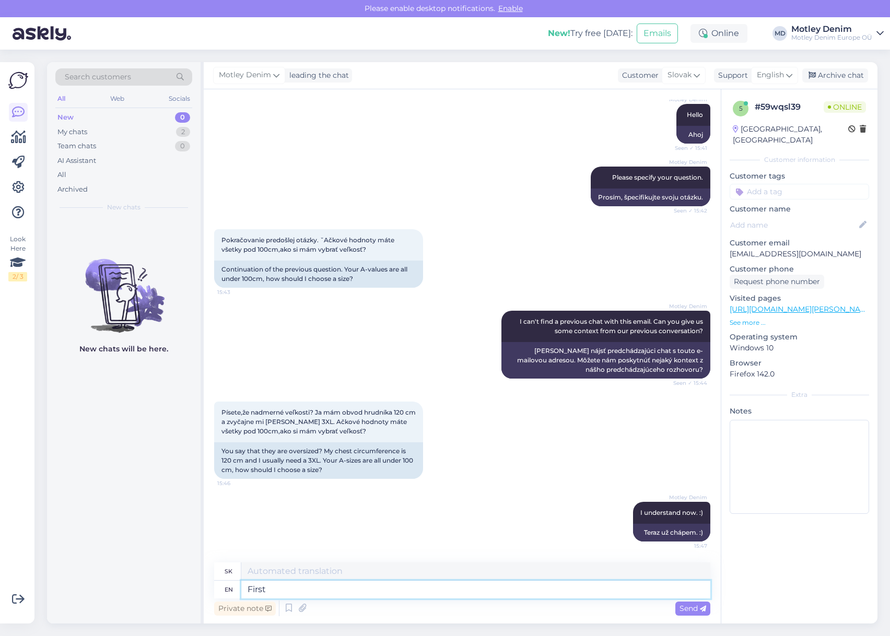
type textarea "First"
type textarea "Prvý"
type textarea "First of"
type textarea "Prvý z"
type textarea "First of all we"
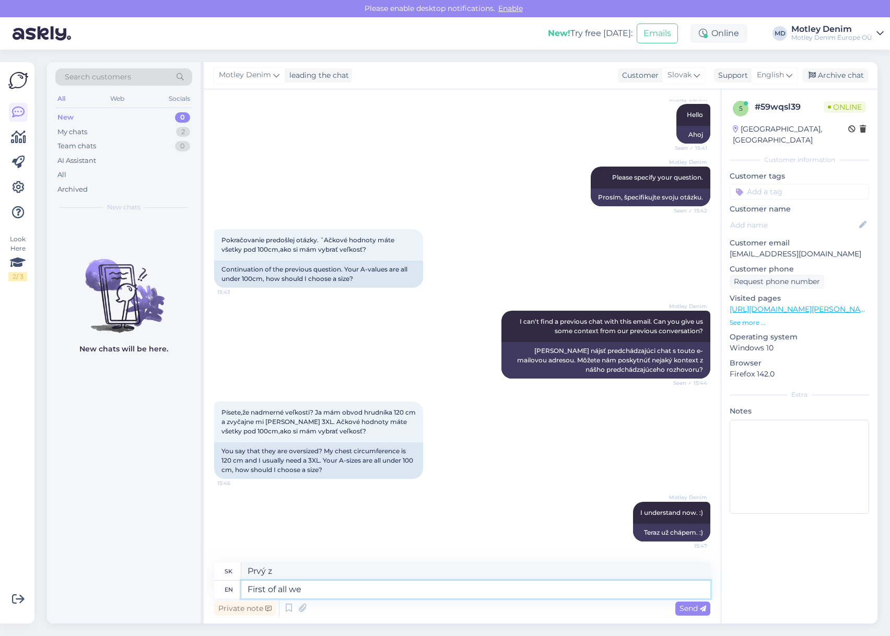
type textarea "V prvom rade"
type textarea "First of all we d"
type textarea "V prvom rade sme d"
type textarea "First of all we"
type textarea "V prvom rade my"
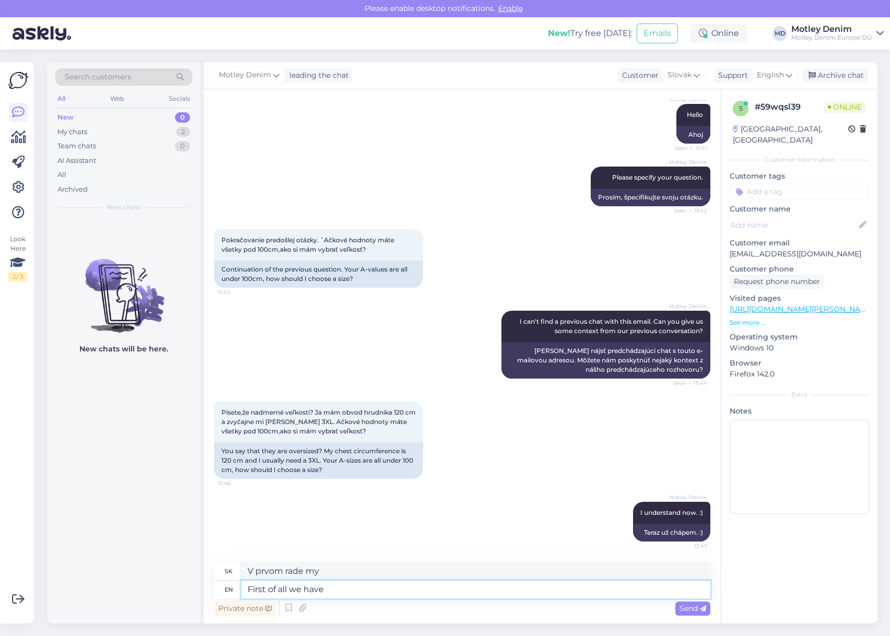
type textarea "First of all we have"
type textarea "V prvom rade máme"
type textarea "First of all we have garment me"
type textarea "V prvom rade máme oblečenie"
type textarea "First of all we have garment measurements"
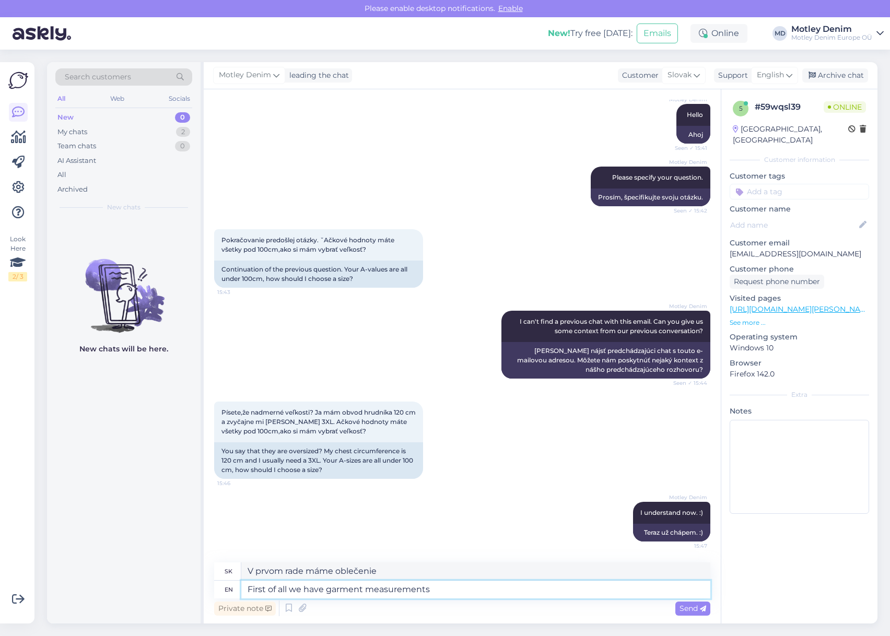
type textarea "V prvom rade máme miery odevov"
type textarea "First of all we have garment measurements and no"
type textarea "V prvom rade máme miery odevov a"
type textarea "First of all we have garment measurements and not"
type textarea "V prvom rade máme miery odevov a nie"
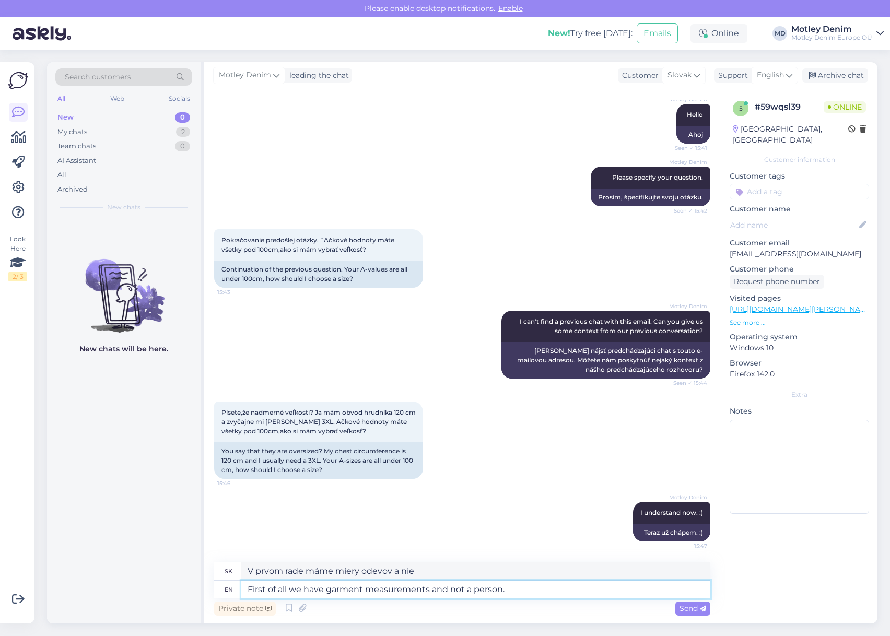
type textarea "First of all we have garment measurements and not a person"
type textarea "V prvom rade máme miery odevu a nie osoby."
type textarea "First of all we have garment measurements and not a persons"
type textarea "V prvom rade máme miery odevov a nie osoby"
type textarea "First of all we have garment measurements and not a persons measurements."
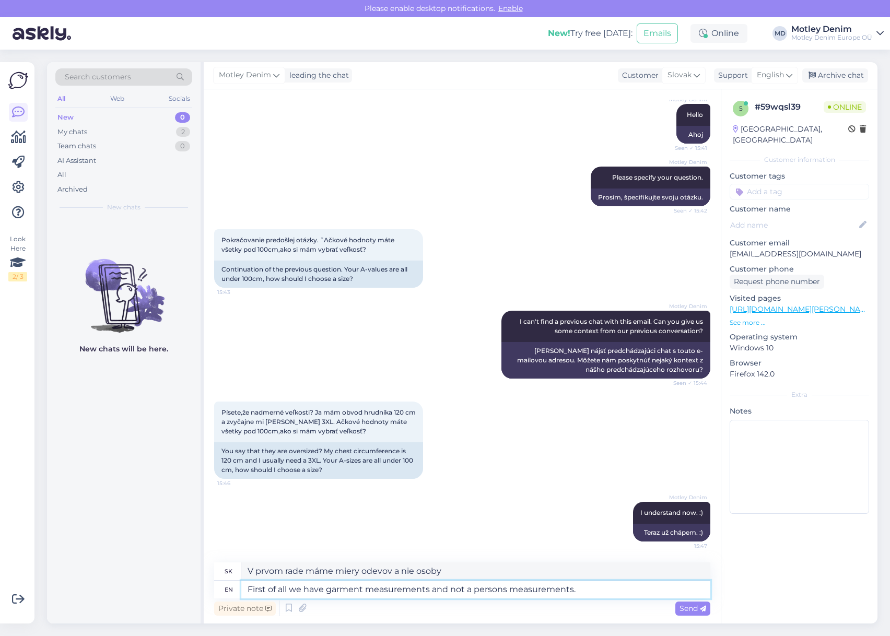
type textarea "V prvom rade máme miery odevu a nie miery osoby."
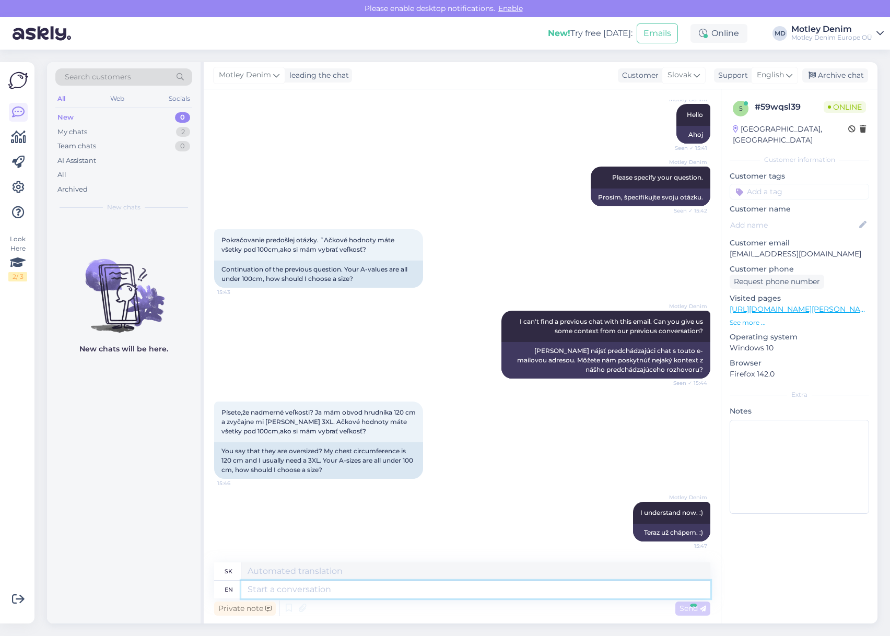
scroll to position [205, 0]
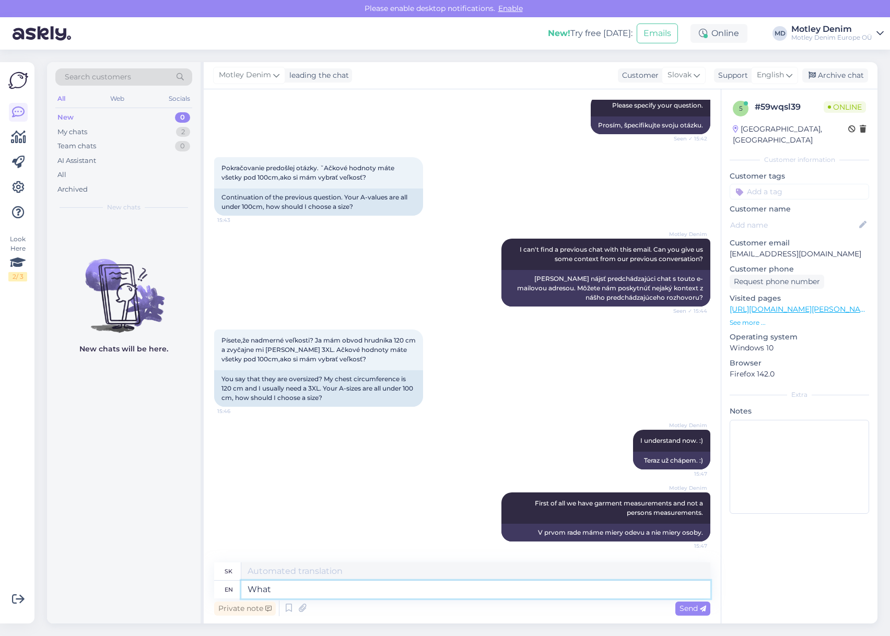
type textarea "What w"
type textarea "Čo"
type textarea "What we hav"
type textarea "Čo my"
type textarea "What we have disco"
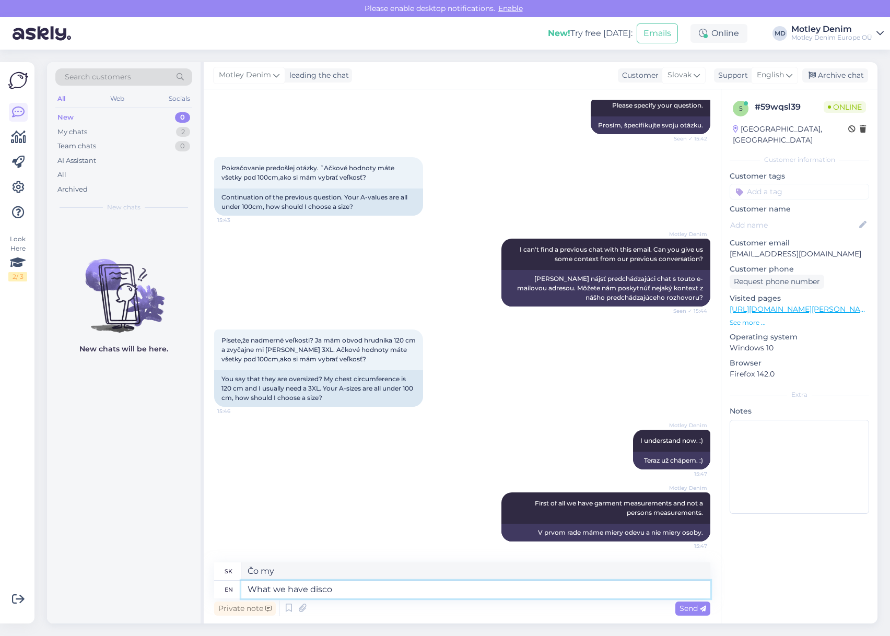
type textarea "Čo máme"
type textarea "What we have discovered s"
type textarea "Čo sme objavili"
type textarea "What we have discovered is th"
type textarea "To, čo sme zistili, je"
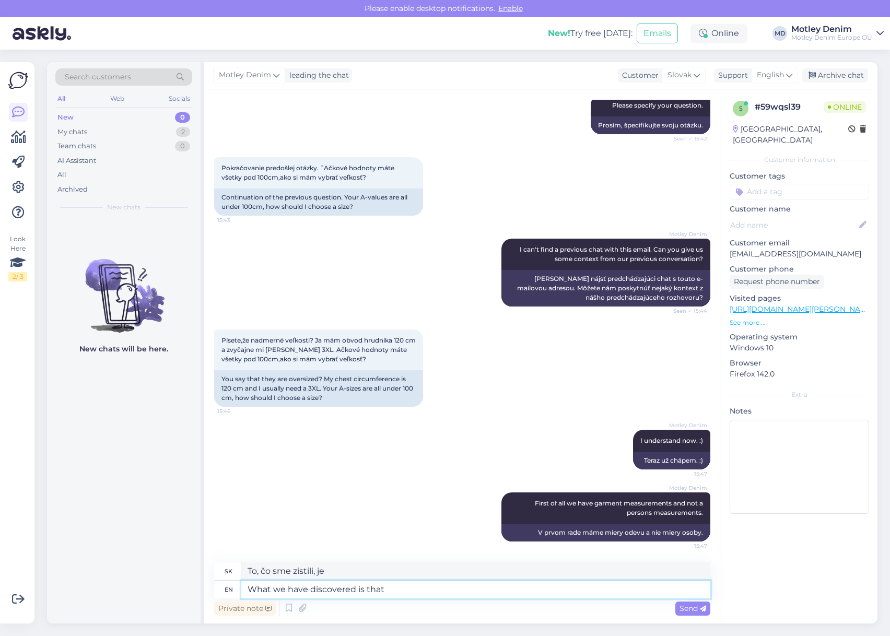
type textarea "What we have discovered is that w"
type textarea "Zistili sme, že"
type textarea "What we have discovered is that we"
type textarea "Zistili sme, že my"
type textarea "What we have discovered is that we have"
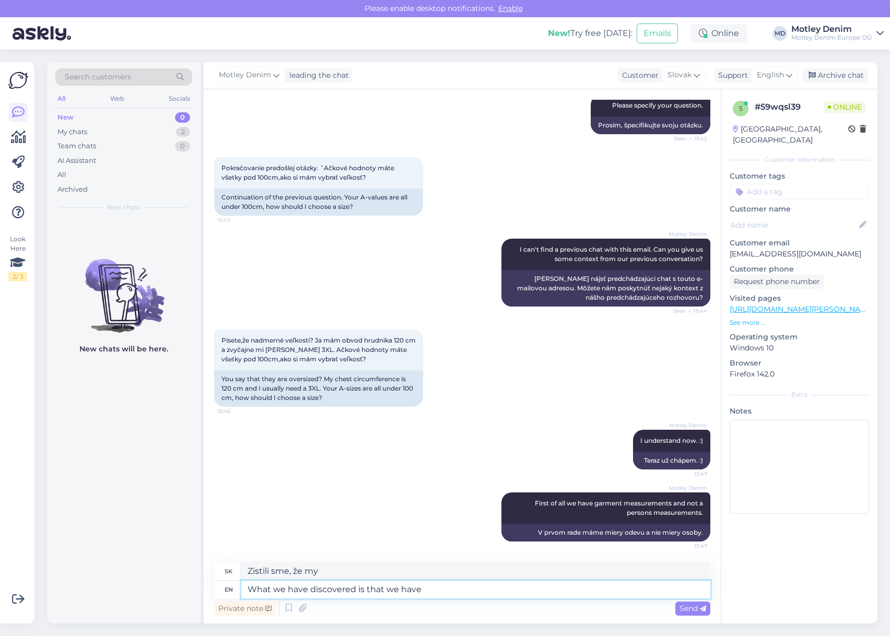
type textarea "Zistili sme, že máme"
type textarea "What we have discovered is that"
type textarea "Zistili sme, že"
type textarea "What we have discovered is that measurements re"
type textarea "Zistili sme, že merania"
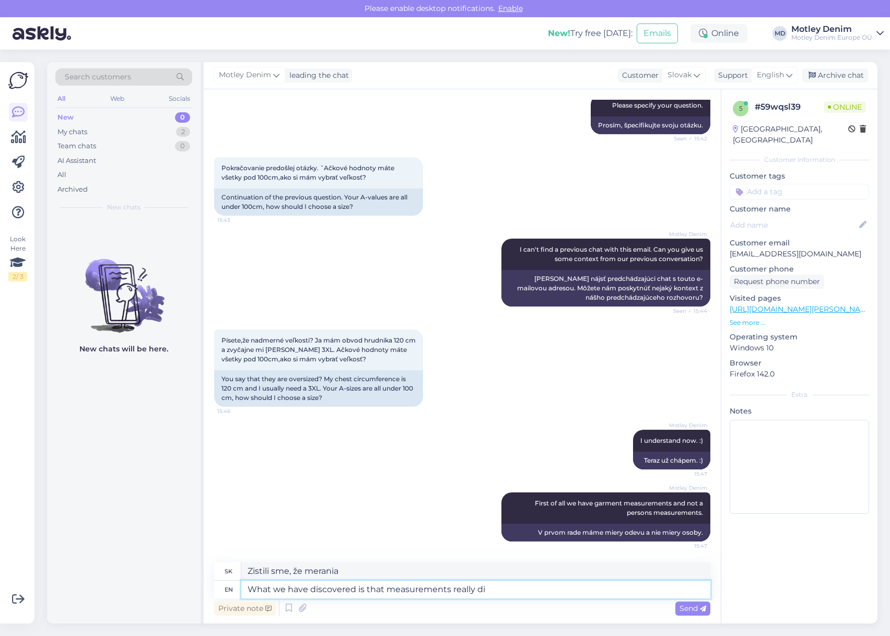
type textarea "What we have discovered is that measurements really dif"
type textarea "Zistili sme, že merania skutočne"
type textarea "What we have discovered is that measurements really differ"
type textarea "Zistili sme, že merania sa naozaj [PERSON_NAME]"
type textarea "What we have discovered is that measurements really differ per"
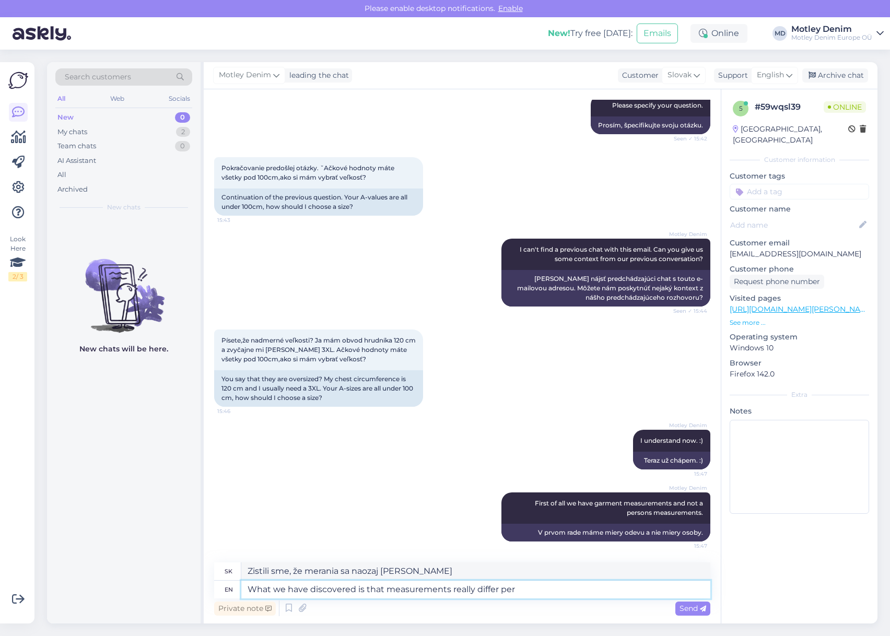
type textarea "Zistili sme, že merania sa skutočne [PERSON_NAME] podľa"
type textarea "What we have discovered is that measurements really differ per brand"
type textarea "Zistili sme, že merania sa v jednotlivých značkách skutočne [PERSON_NAME]."
type textarea "What we have discovered is that measurements really differ per brand so"
type textarea "Zistili sme, že miery sa v jednotlivých značkách naozaj [PERSON_NAME], takže"
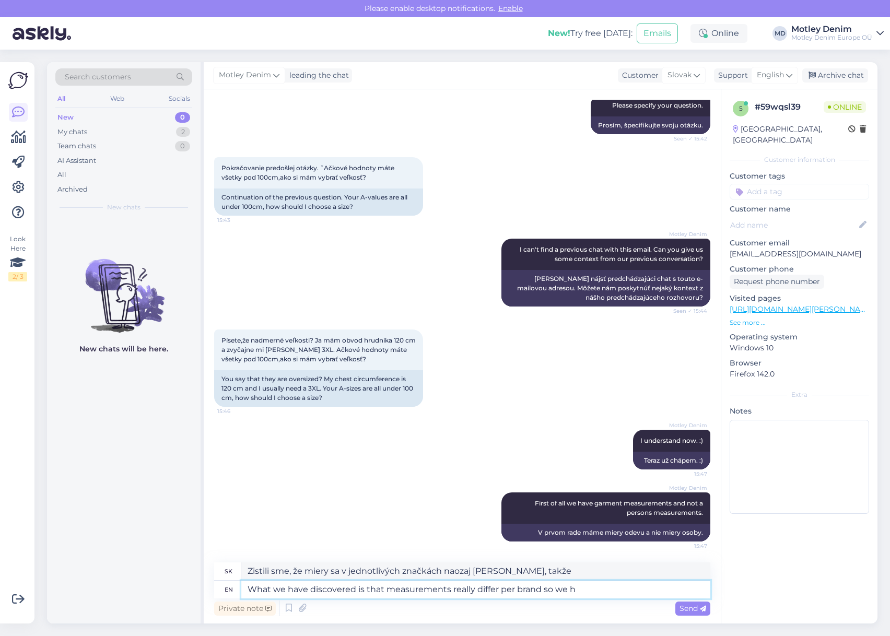
type textarea "What we have discovered is that measurements really differ per brand so we ha"
type textarea "Zistili sme, že miery sa v jednotlivých značkách skutočne [PERSON_NAME], takže.…"
type textarea "What we have discovered is that measurements really differ per brand so we have"
type textarea "Zistili sme, že miery sa v jednotlivých značkách skutočne [PERSON_NAME], takže …"
type textarea "What we have discovered is that measurements really differ per brand so we have…"
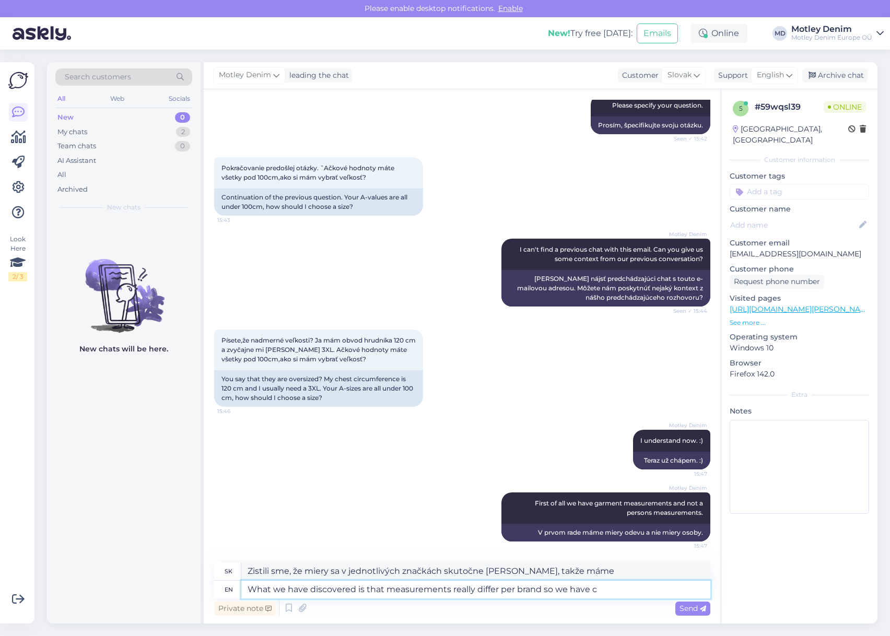
type textarea "Zistili sme, že miery sa v jednotlivých značkách skutočne [PERSON_NAME], takže …"
type textarea "What we have discovered is that measurements really differ per brand so we have"
type textarea "Zistili sme, že miery sa v jednotlivých značkách skutočne [PERSON_NAME], takže …"
type textarea "What we have discovered is that measurements really differ per brand so we have…"
type textarea "Zistili sme, že merania sa v jednotlivých značkách skutočne [PERSON_NAME], takž…"
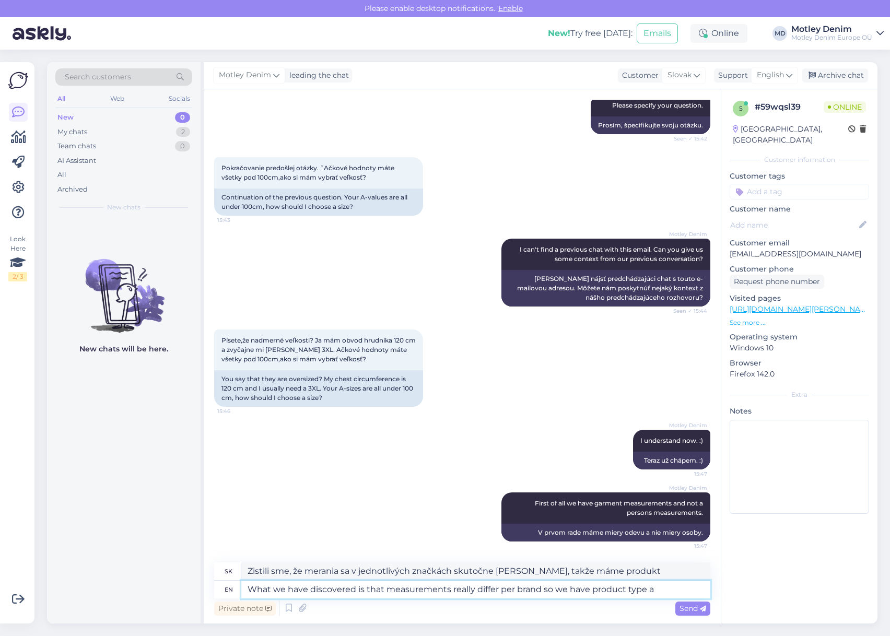
type textarea "What we have discovered is that measurements really differ per brand so we have…"
type textarea "Zistili sme, že miery sa v jednotlivých značkách skutočne [PERSON_NAME], takže …"
type textarea "What we have discovered is that measurements really differ per brand so we have…"
type textarea "Zistili sme, že merania sa v jednotlivých značkách skutočne [PERSON_NAME], takž…"
type textarea "What we have discovered is that measurements really differ per brand so we have…"
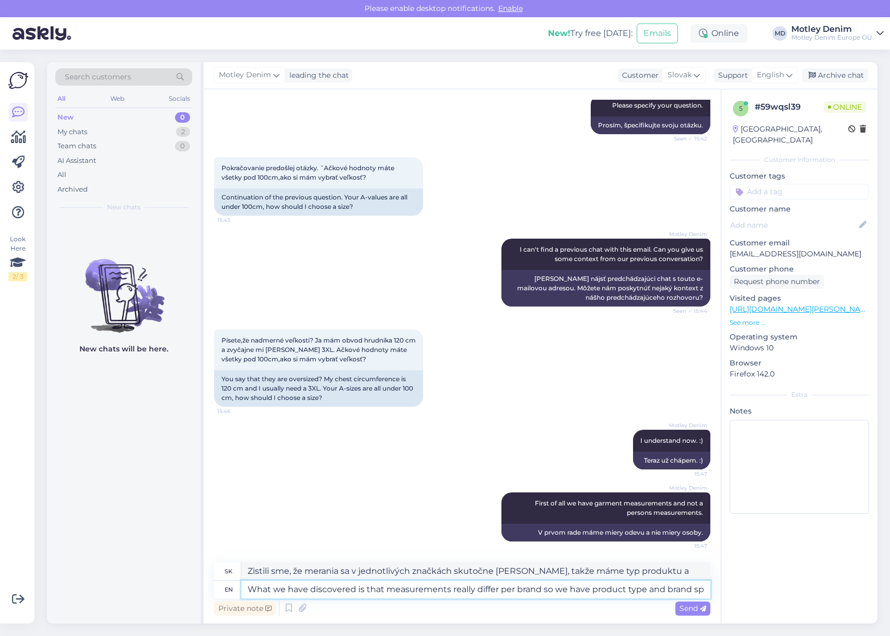
type textarea "Zistili sme, že merania sa v jednotlivých značkách skutočne [PERSON_NAME], takž…"
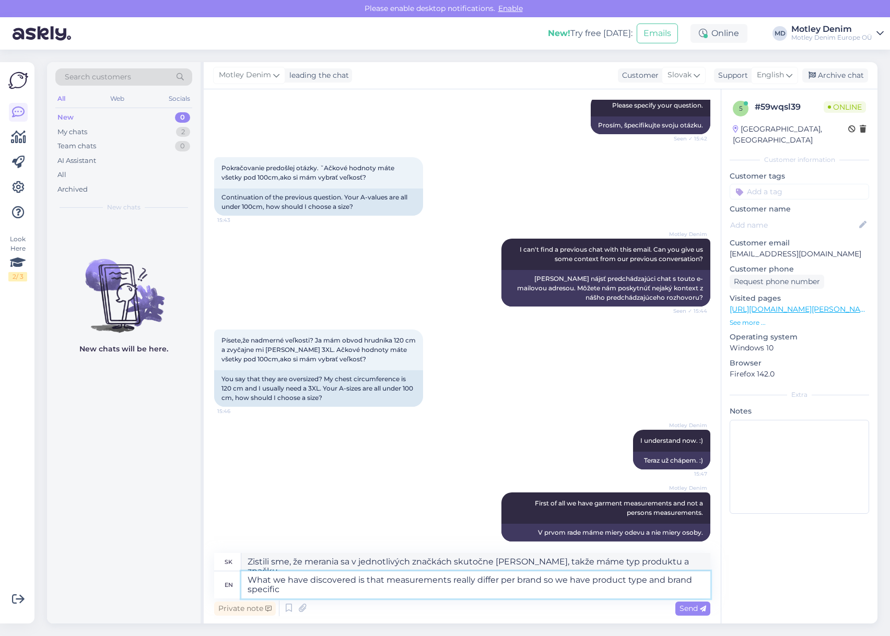
type textarea "What we have discovered is that measurements really differ per brand so we have…"
type textarea "Zistili sme, že merania sa v jednotlivých značkách skutočne [PERSON_NAME], takž…"
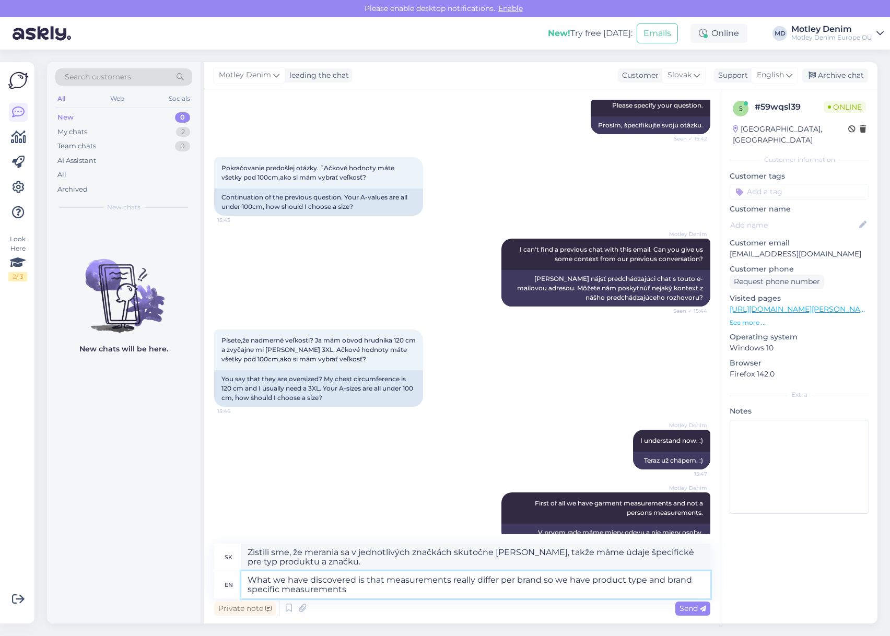
type textarea "What we have discovered is that measurements really differ per brand so we have…"
type textarea "Zistili sme, že miery sa v jednotlivých značkách skutočne [PERSON_NAME], takže …"
type textarea "What we have discovered is that measurements really differ per brand so we have…"
type textarea "Zistili sme, že miery sa v jednotlivých značkách skutočne [PERSON_NAME], takže …"
type textarea "What we have discovered is that measurements really differ per brand so we have…"
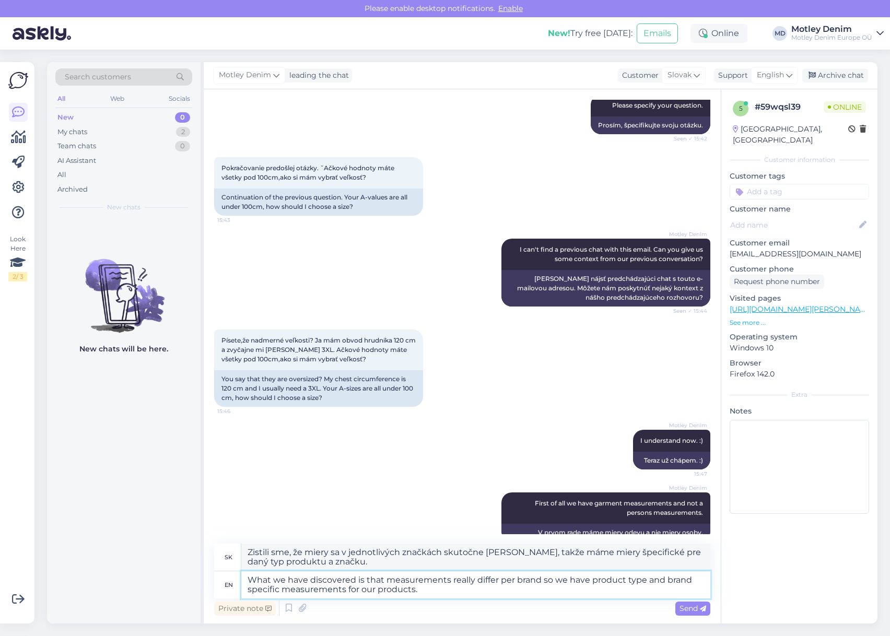
type textarea "Zistili sme, že miery sa v jednotlivých značkách skutočne [PERSON_NAME], takže …"
type textarea "What we have discovered is that measurements really differ per brand so we have…"
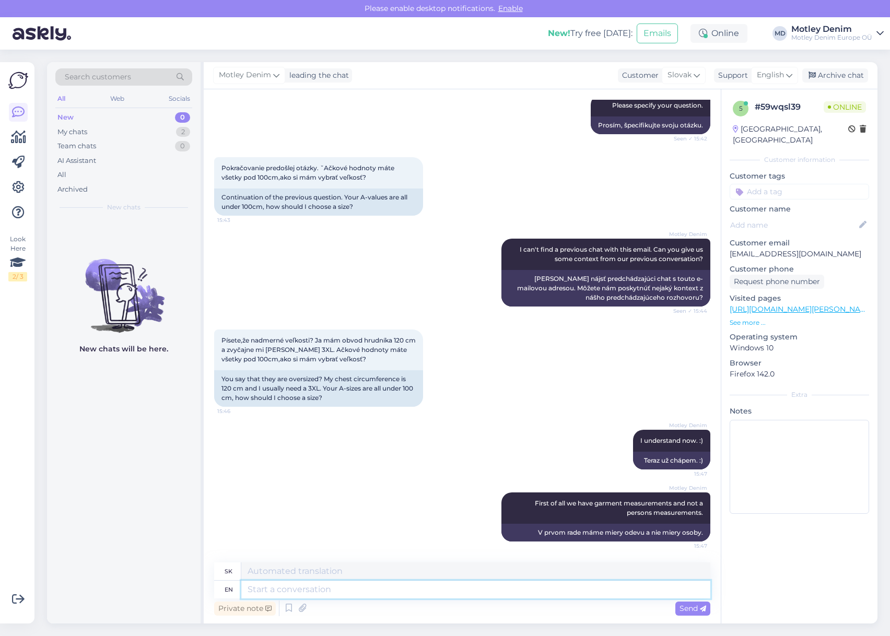
scroll to position [305, 0]
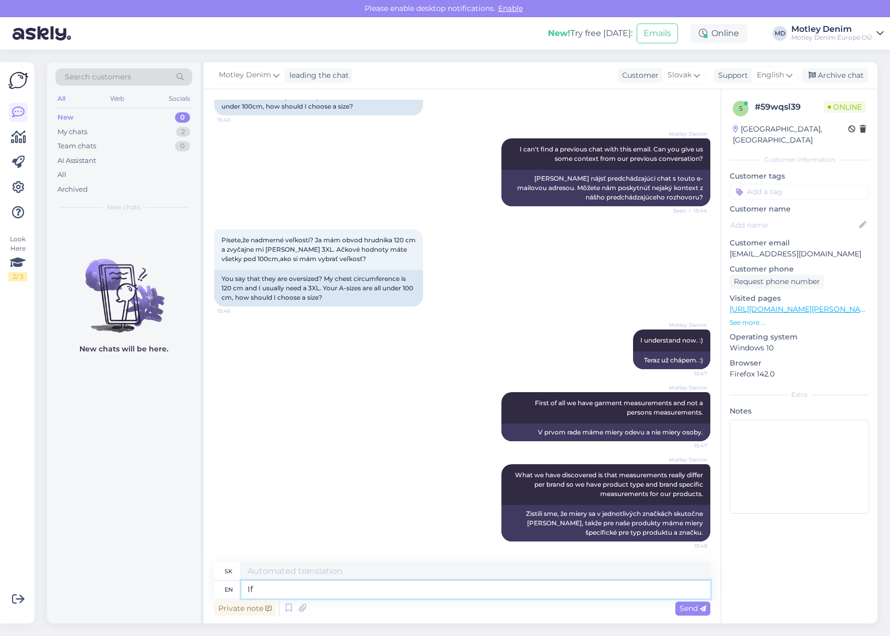
type textarea "If o"
type textarea "Ak"
type textarea "If our"
type textarea "Ak naše"
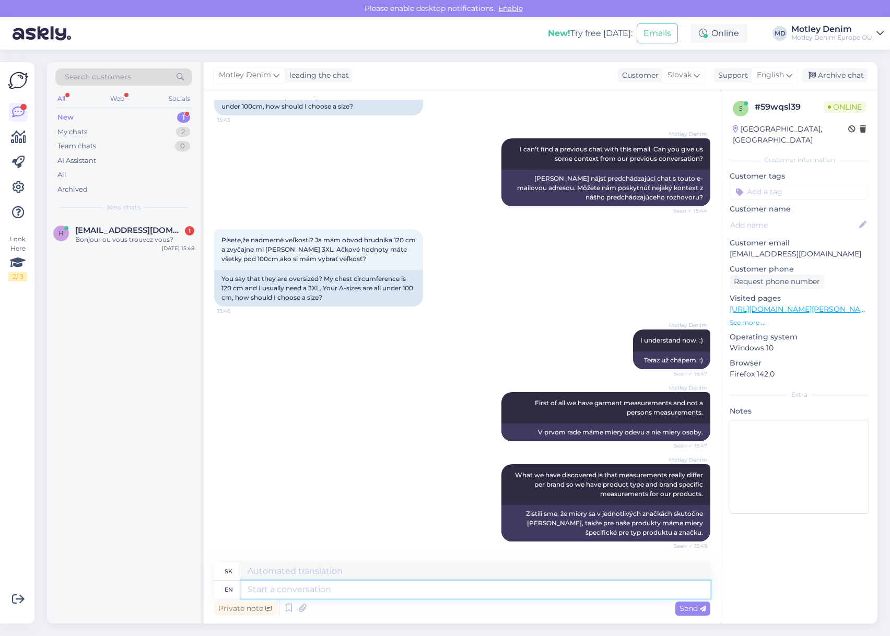
scroll to position [386, 0]
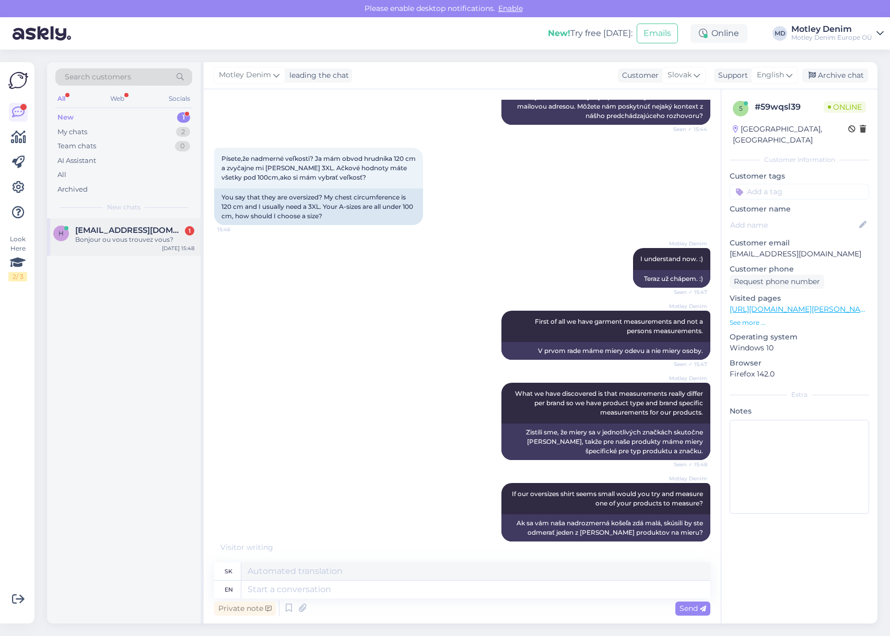
click at [153, 241] on div "Bonjour ou vous trouvez vous?" at bounding box center [134, 239] width 119 height 9
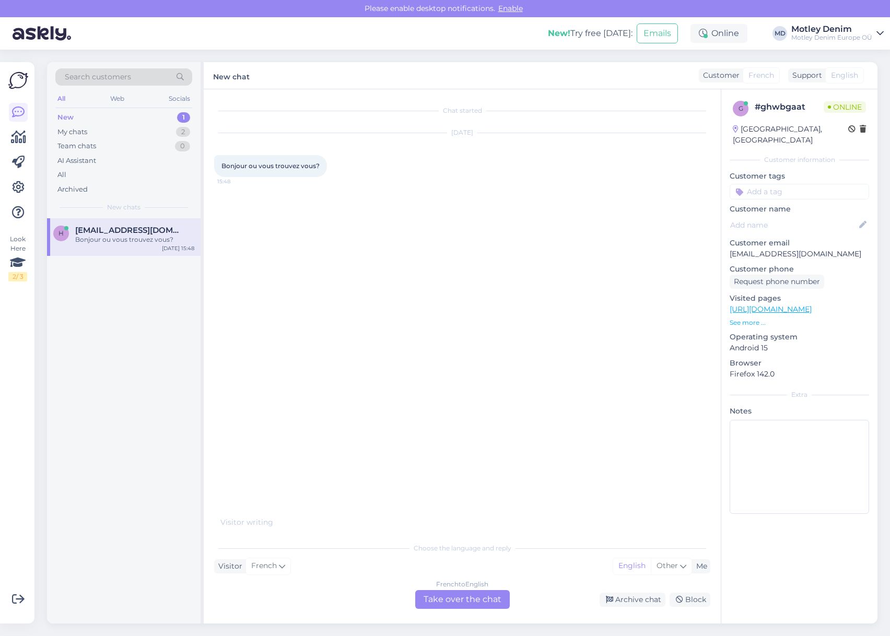
click at [451, 602] on div "French to English Take over the chat" at bounding box center [462, 599] width 95 height 19
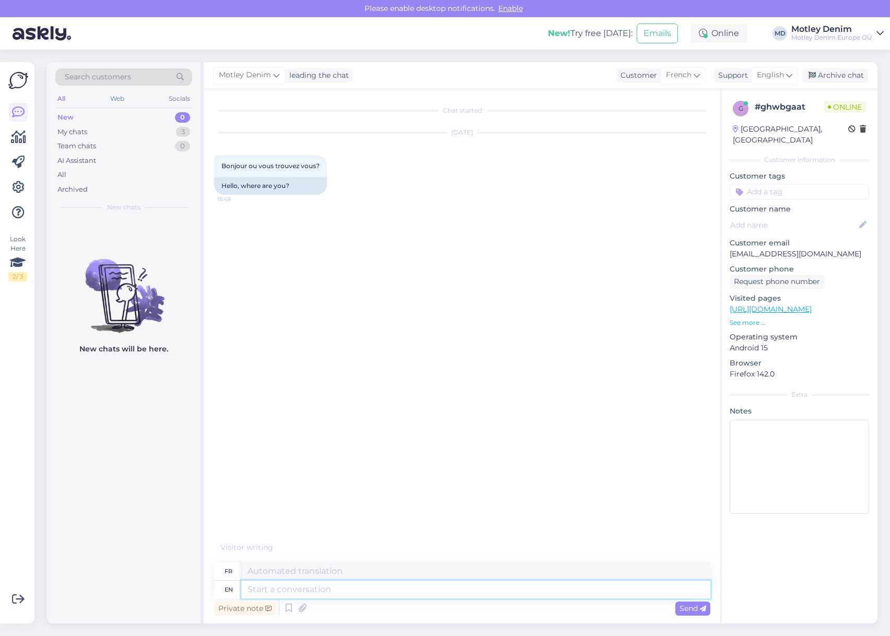
click at [423, 594] on textarea at bounding box center [475, 590] width 469 height 18
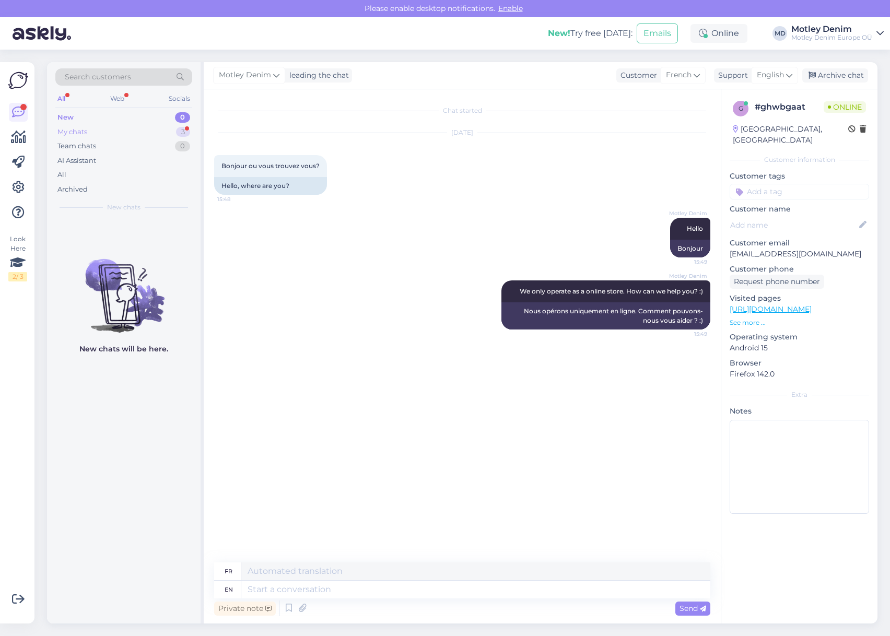
click at [121, 135] on div "My chats 3" at bounding box center [123, 132] width 137 height 15
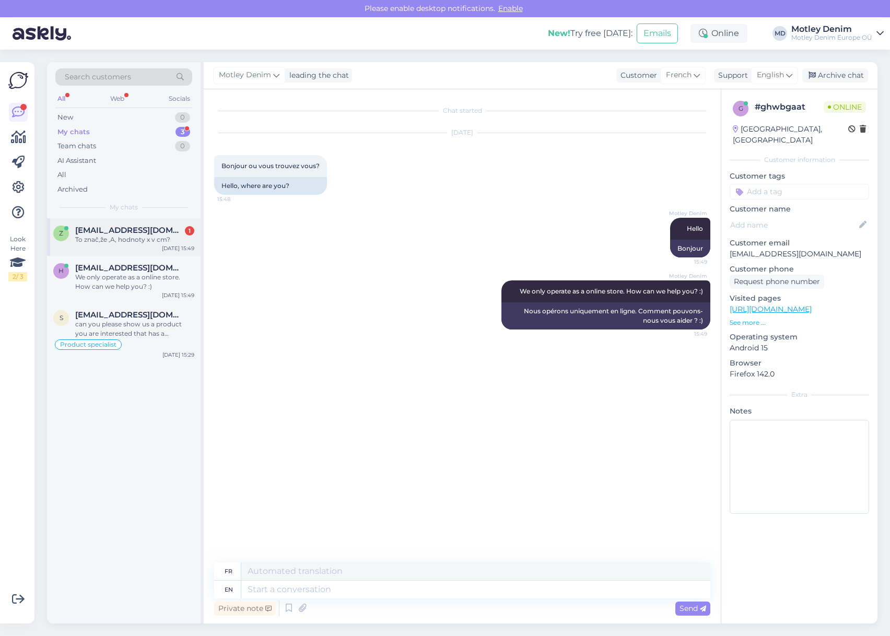
click at [162, 241] on div "To znač,že ,A, hodnoty x v cm?" at bounding box center [134, 239] width 119 height 9
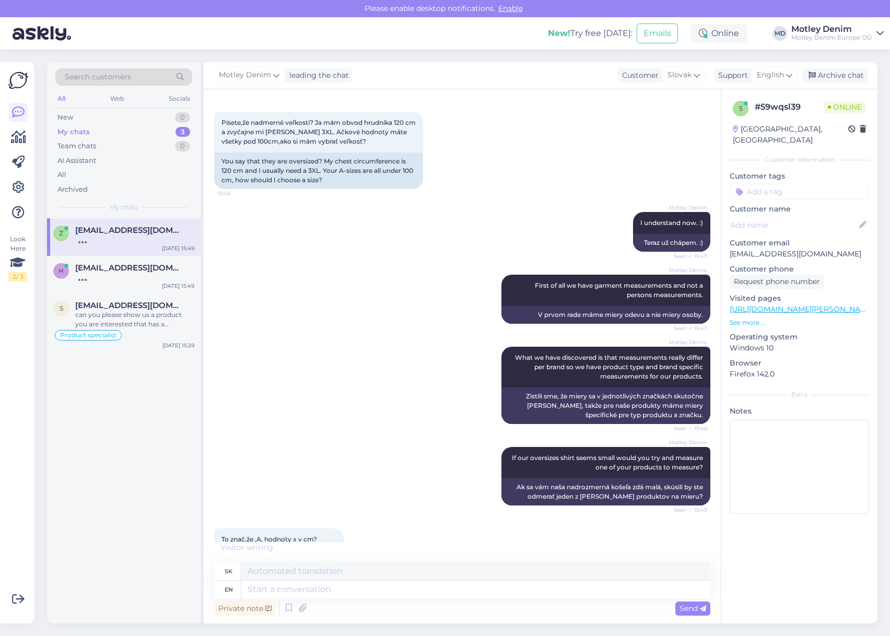
scroll to position [460, 0]
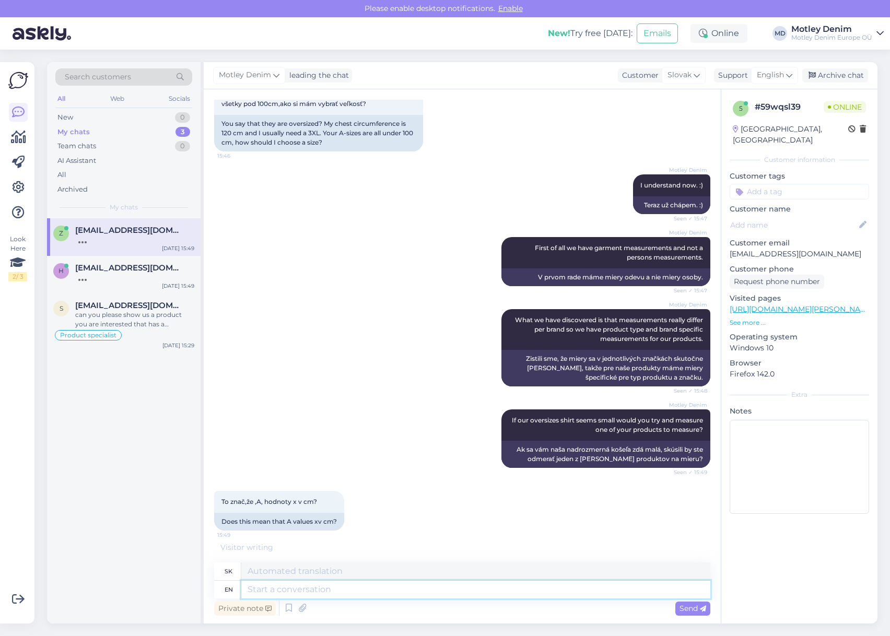
click at [420, 589] on textarea at bounding box center [475, 590] width 469 height 18
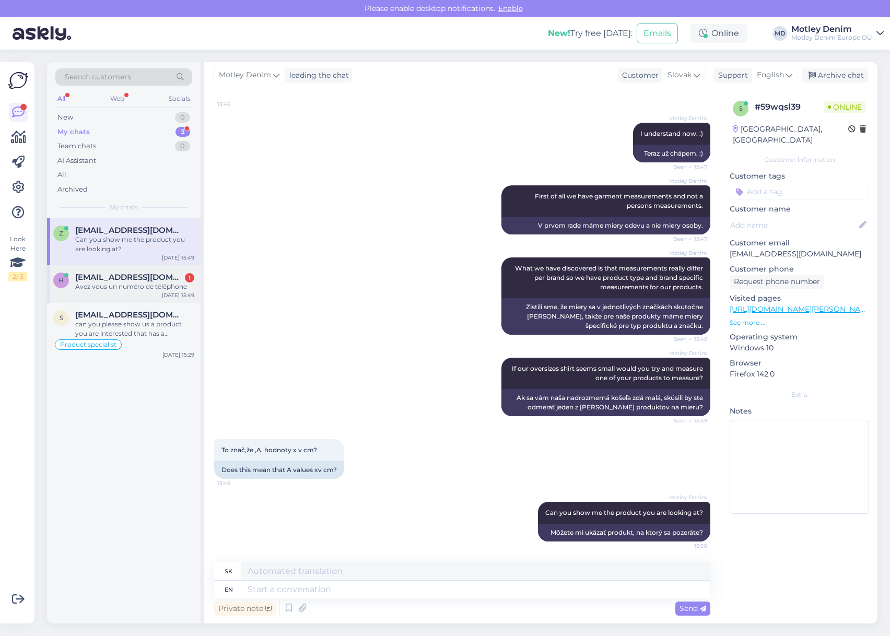
click at [123, 291] on div "Avez vous un numéro de téléphone" at bounding box center [134, 286] width 119 height 9
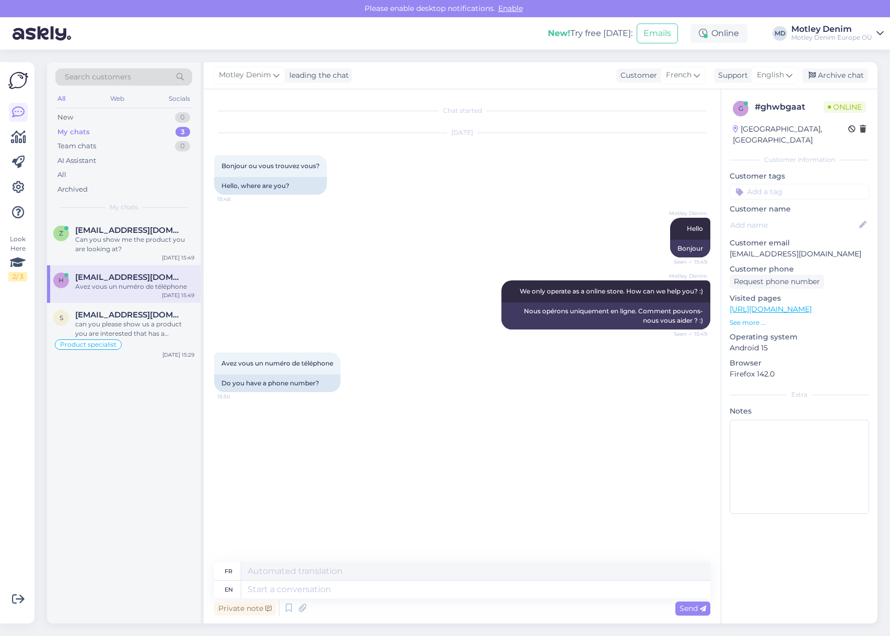
click at [364, 330] on div "Motley Denim We only operate as a online store. How can we help you? :) Seen ✓ …" at bounding box center [462, 305] width 496 height 72
click at [462, 582] on textarea at bounding box center [475, 590] width 469 height 18
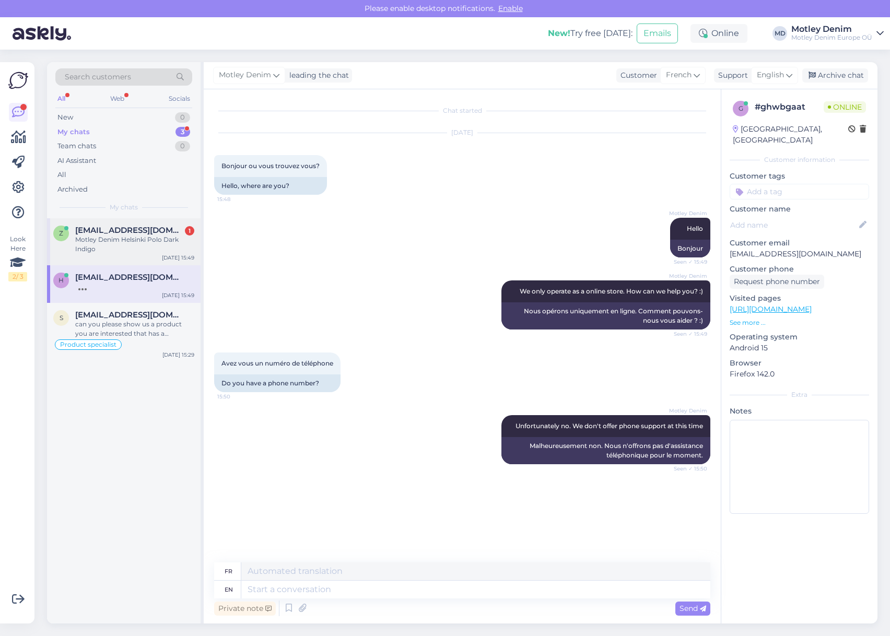
click at [123, 239] on div "Motley Denim Helsinki Polo Dark Indigo" at bounding box center [134, 244] width 119 height 19
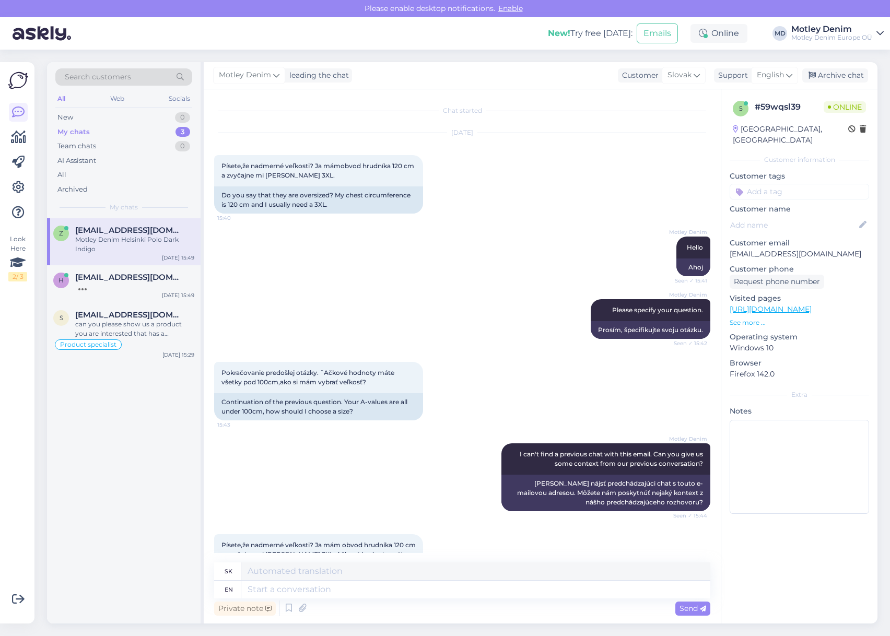
scroll to position [575, 0]
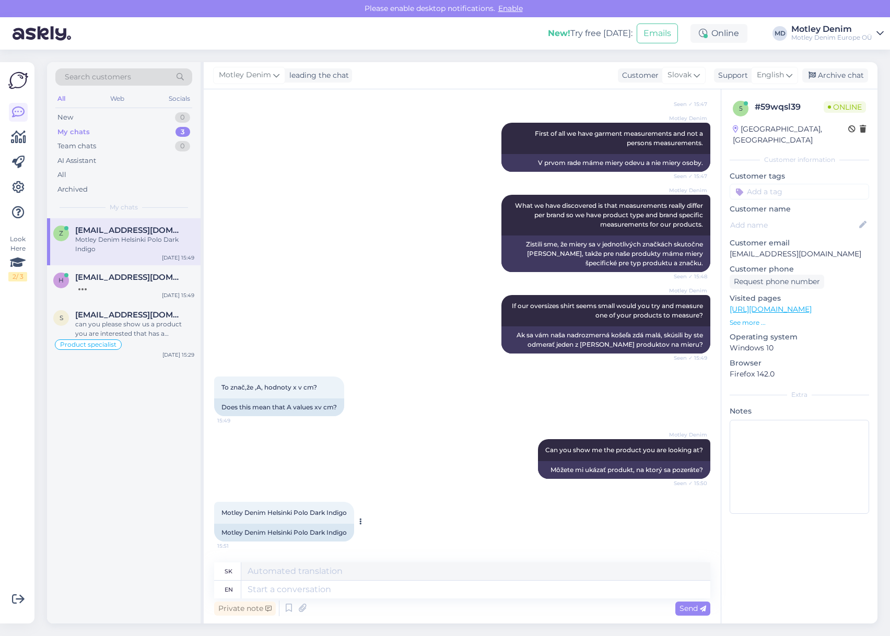
click at [232, 530] on div "Motley Denim Helsinki Polo Dark Indigo" at bounding box center [284, 533] width 140 height 18
drag, startPoint x: 232, startPoint y: 530, endPoint x: 337, endPoint y: 533, distance: 105.5
click at [337, 533] on div "Motley Denim Helsinki Polo Dark Indigo" at bounding box center [284, 533] width 140 height 18
copy div "Motley Denim Helsinki Polo Dark Indigo"
click at [607, 582] on textarea at bounding box center [475, 590] width 469 height 18
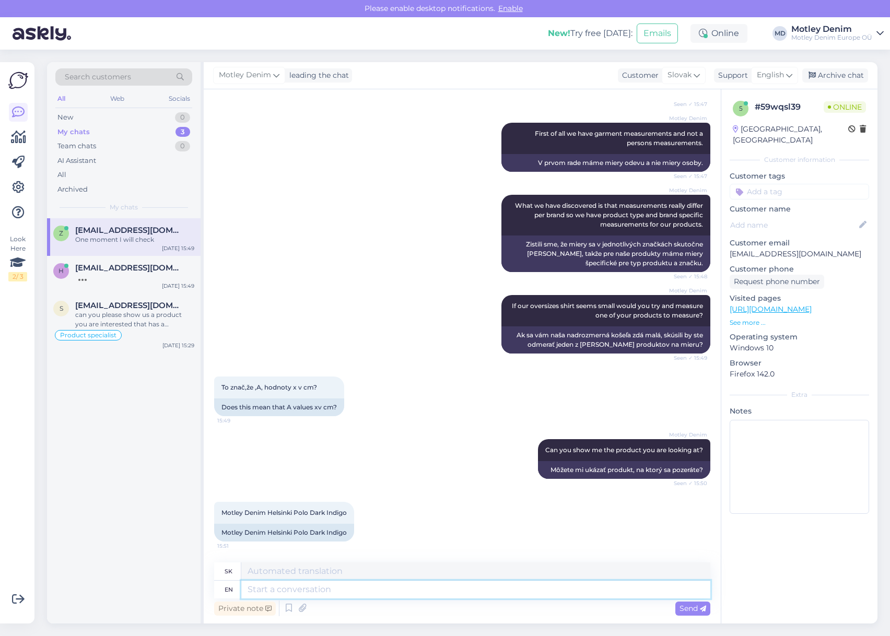
scroll to position [637, 0]
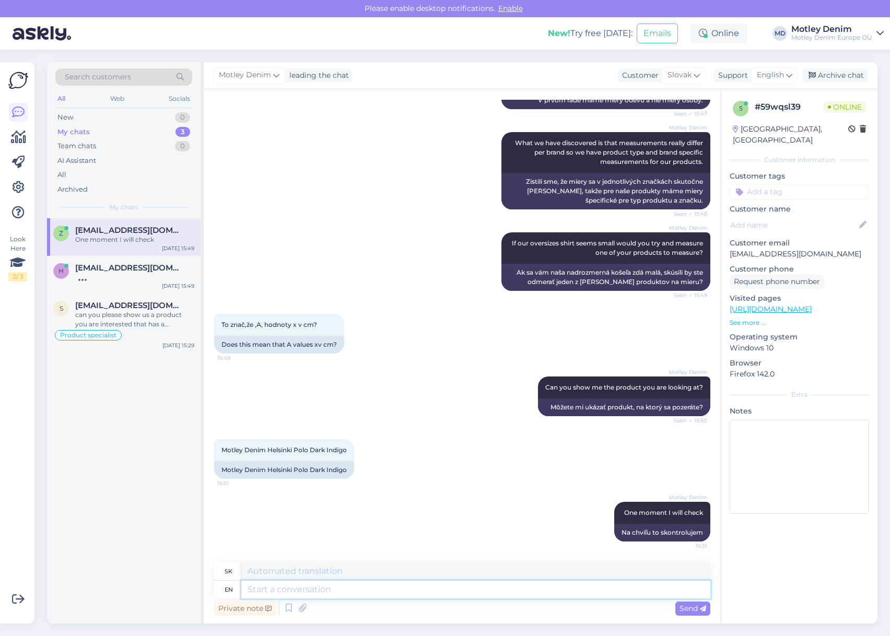
click at [576, 585] on textarea at bounding box center [475, 590] width 469 height 18
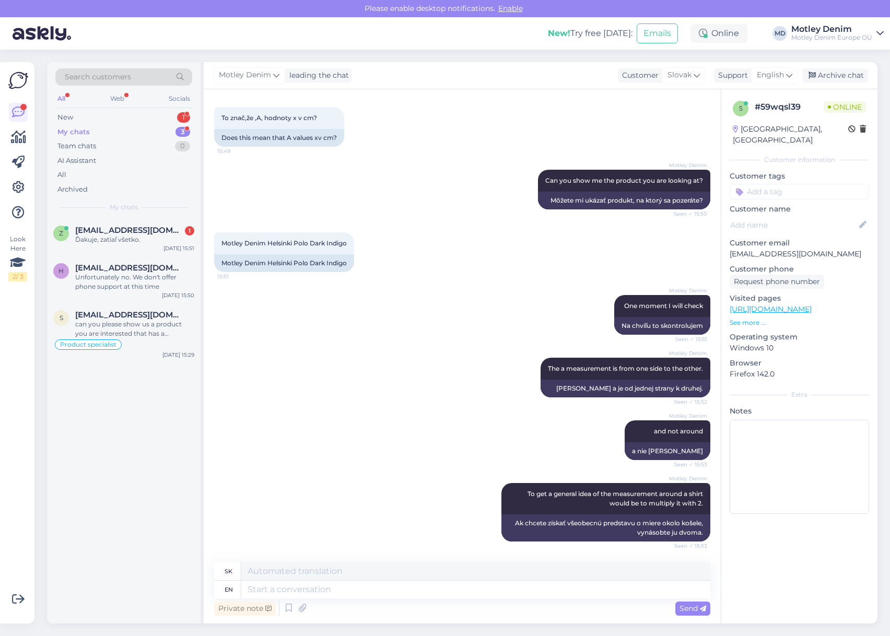
scroll to position [907, 0]
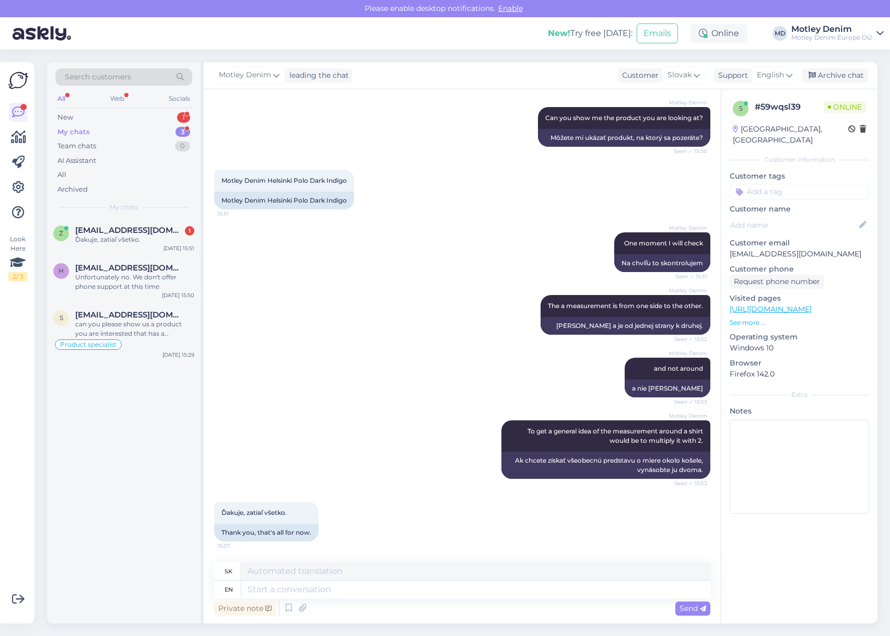
click at [410, 370] on div "Motley Denim and not around Seen ✓ 15:53 a nie [PERSON_NAME]" at bounding box center [462, 377] width 496 height 63
click at [360, 592] on textarea at bounding box center [475, 590] width 469 height 18
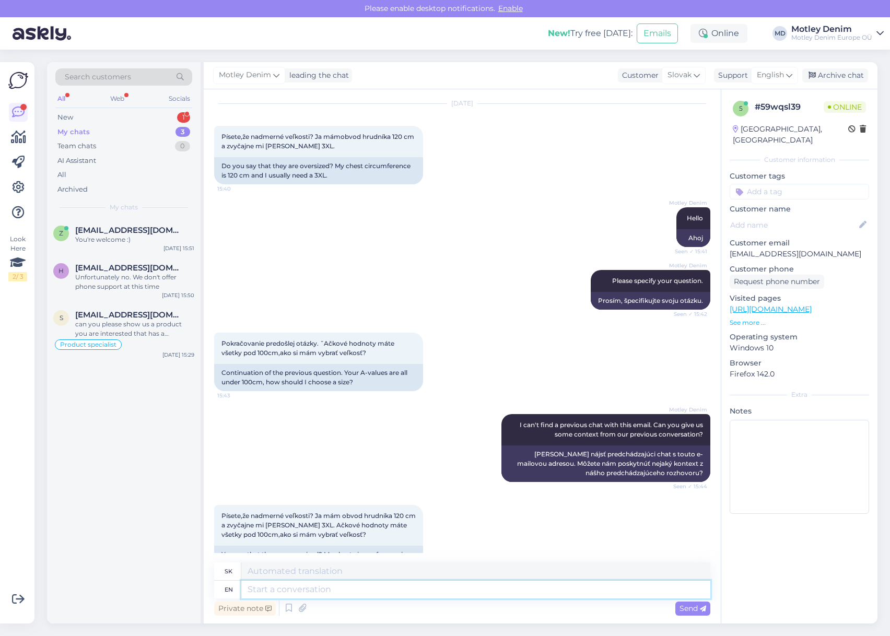
scroll to position [0, 0]
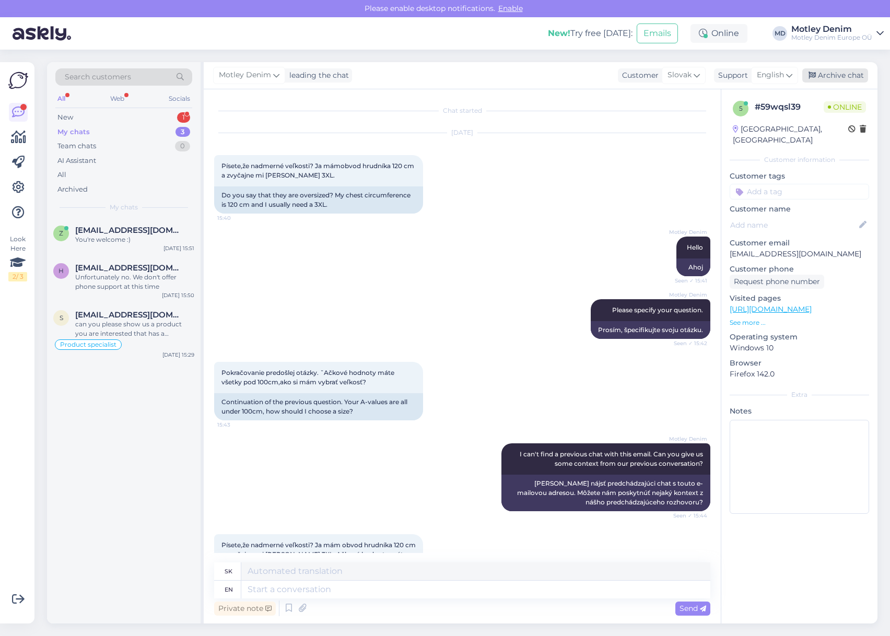
click at [827, 74] on div "Archive chat" at bounding box center [835, 75] width 66 height 14
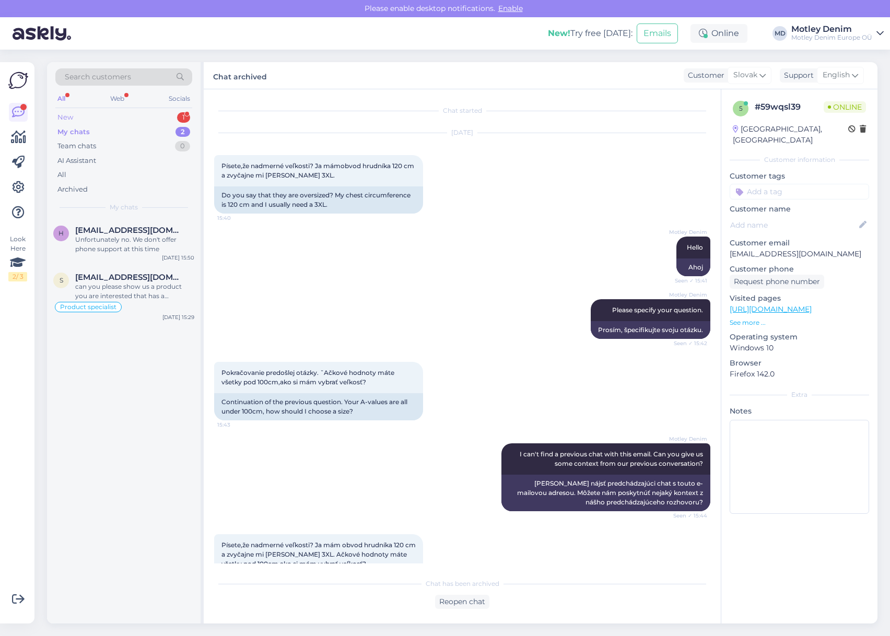
click at [164, 115] on div "New 1" at bounding box center [123, 117] width 137 height 15
drag, startPoint x: 136, startPoint y: 236, endPoint x: 142, endPoint y: 238, distance: 6.0
click at [138, 236] on div "[DOMAIN_NAME] imanoma butu užsakyti šita butent modeli; Jack & [PERSON_NAME] Po…" at bounding box center [134, 244] width 119 height 19
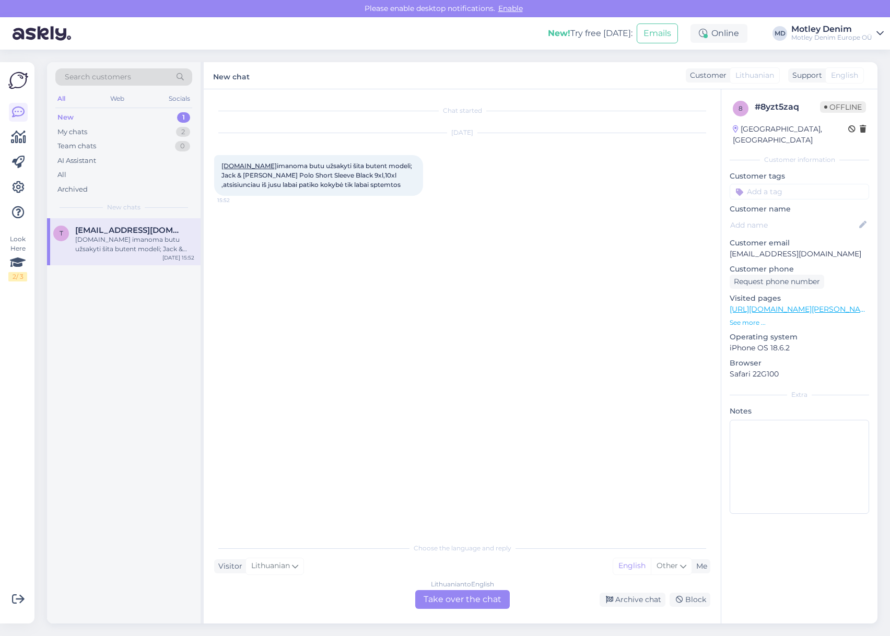
click at [440, 601] on div "Lithuanian to English Take over the chat" at bounding box center [462, 599] width 95 height 19
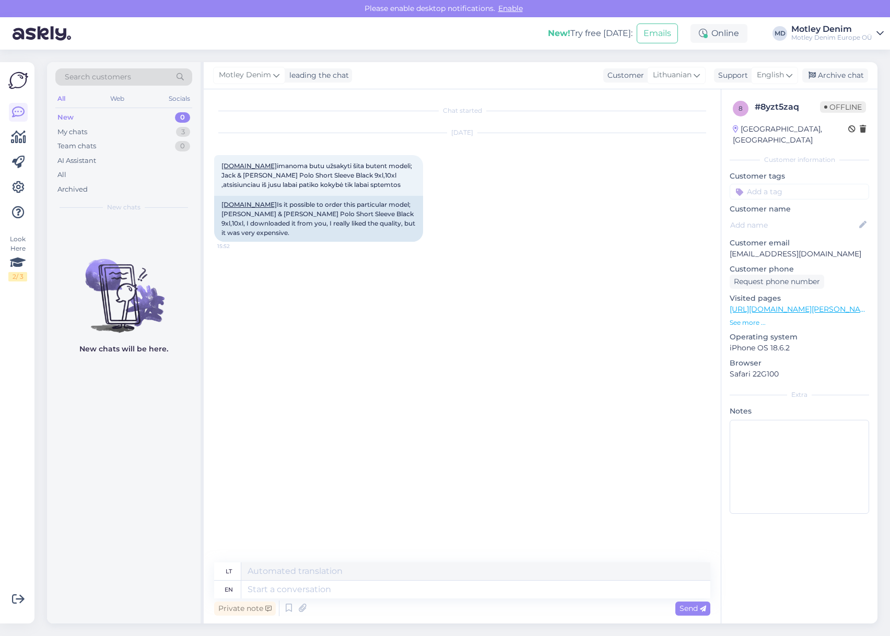
drag, startPoint x: 286, startPoint y: 302, endPoint x: 279, endPoint y: 303, distance: 6.4
click at [285, 302] on div "Chat started [DATE] [DOMAIN_NAME] imanoma butu užsakyti šita butent modeli; Jac…" at bounding box center [467, 326] width 506 height 453
drag, startPoint x: 385, startPoint y: 595, endPoint x: 402, endPoint y: 594, distance: 16.8
click at [385, 595] on textarea at bounding box center [475, 590] width 469 height 18
click at [295, 253] on div "Motley Denim Hello 15:58 Sveiki" at bounding box center [462, 284] width 496 height 63
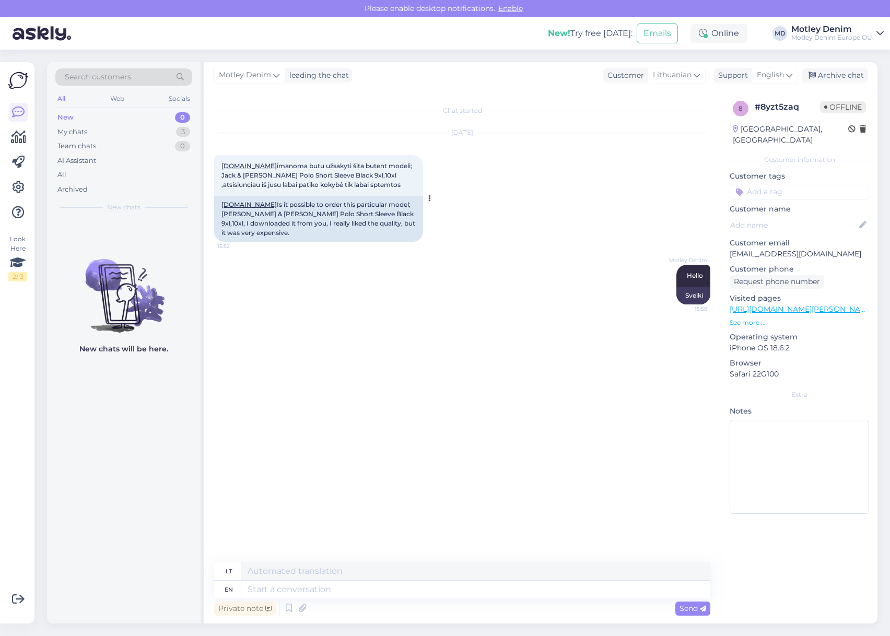
click at [393, 204] on div "[DOMAIN_NAME] Is it possible to order this particular model; [PERSON_NAME] & [P…" at bounding box center [318, 219] width 209 height 46
drag, startPoint x: 393, startPoint y: 204, endPoint x: 324, endPoint y: 216, distance: 70.0
click at [324, 216] on div "[DOMAIN_NAME] Is it possible to order this particular model; [PERSON_NAME] & [P…" at bounding box center [318, 219] width 209 height 46
copy div "[PERSON_NAME] & [PERSON_NAME] Polo Short Sleeve Black"
click at [536, 179] on div "[DATE] [DOMAIN_NAME] imanoma butu užsakyti šita butent modeli; Jack & [PERSON_N…" at bounding box center [462, 188] width 496 height 132
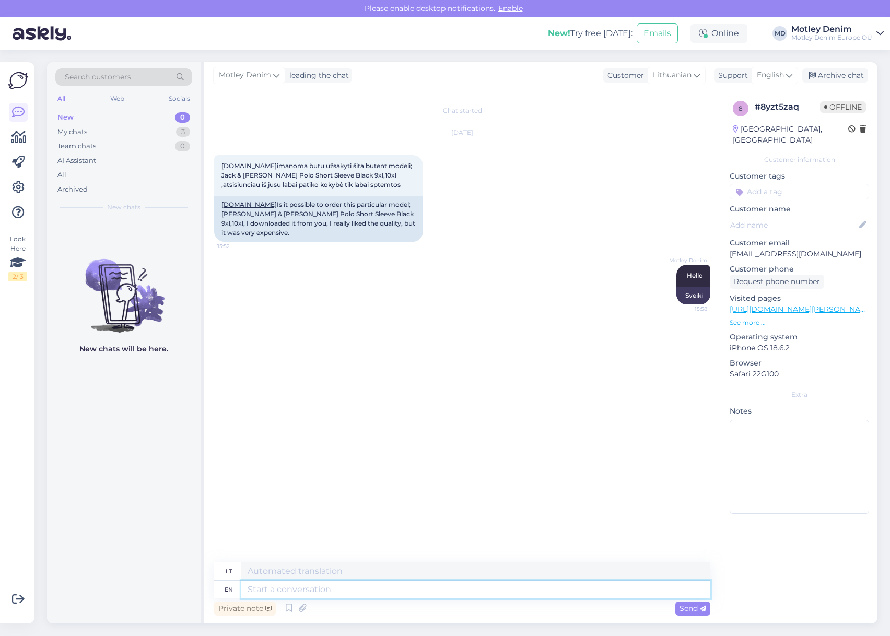
drag, startPoint x: 379, startPoint y: 595, endPoint x: 412, endPoint y: 590, distance: 33.3
click at [380, 595] on textarea at bounding box center [475, 590] width 469 height 18
click at [397, 586] on textarea "You would like to buy" at bounding box center [475, 590] width 469 height 18
paste textarea "[PERSON_NAME] & [PERSON_NAME] Polo Short Sleeve Black"
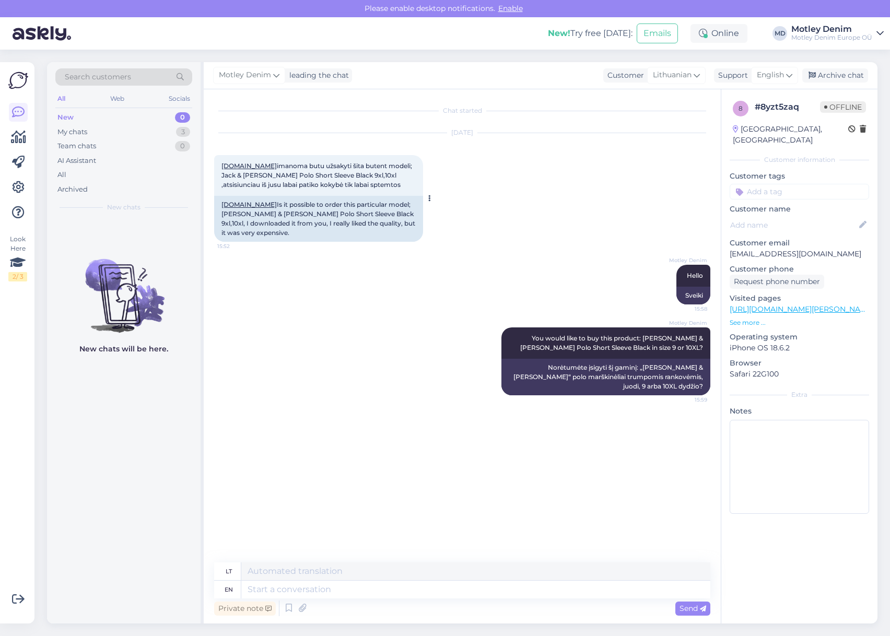
click at [352, 184] on span "[DOMAIN_NAME] imanoma butu užsakyti šita butent modeli; Jack & [PERSON_NAME] Po…" at bounding box center [317, 175] width 192 height 27
drag, startPoint x: 352, startPoint y: 184, endPoint x: 235, endPoint y: 162, distance: 119.5
click at [230, 168] on span "[DOMAIN_NAME] imanoma butu užsakyti šita butent modeli; Jack & [PERSON_NAME] Po…" at bounding box center [317, 175] width 192 height 27
copy div "[DOMAIN_NAME] imanoma butu užsakyti šita butent modeli; Jack & [PERSON_NAME] Po…"
drag, startPoint x: 510, startPoint y: 594, endPoint x: 515, endPoint y: 587, distance: 9.0
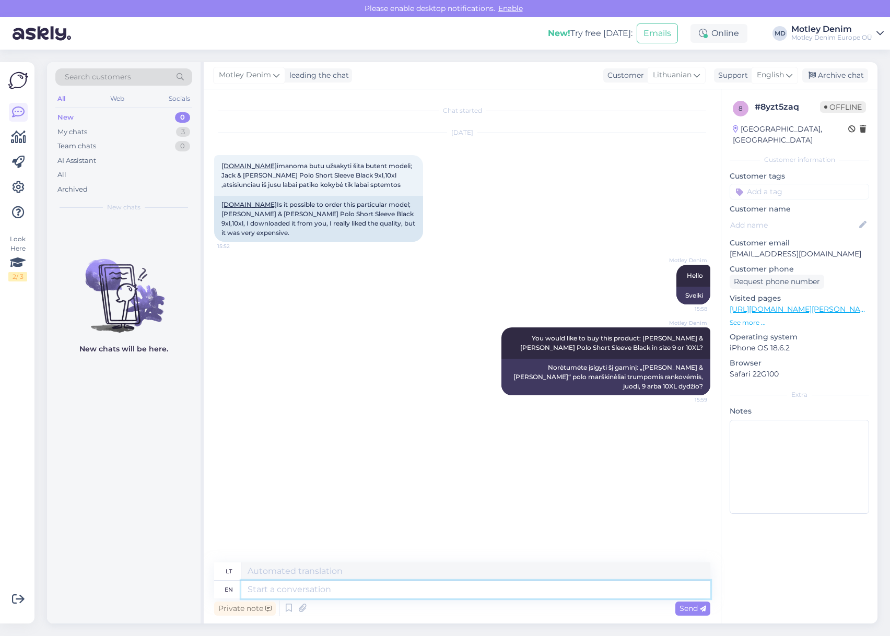
click at [510, 594] on textarea at bounding box center [475, 590] width 469 height 18
click at [453, 590] on textarea at bounding box center [475, 590] width 469 height 18
click at [494, 581] on textarea at bounding box center [475, 590] width 469 height 18
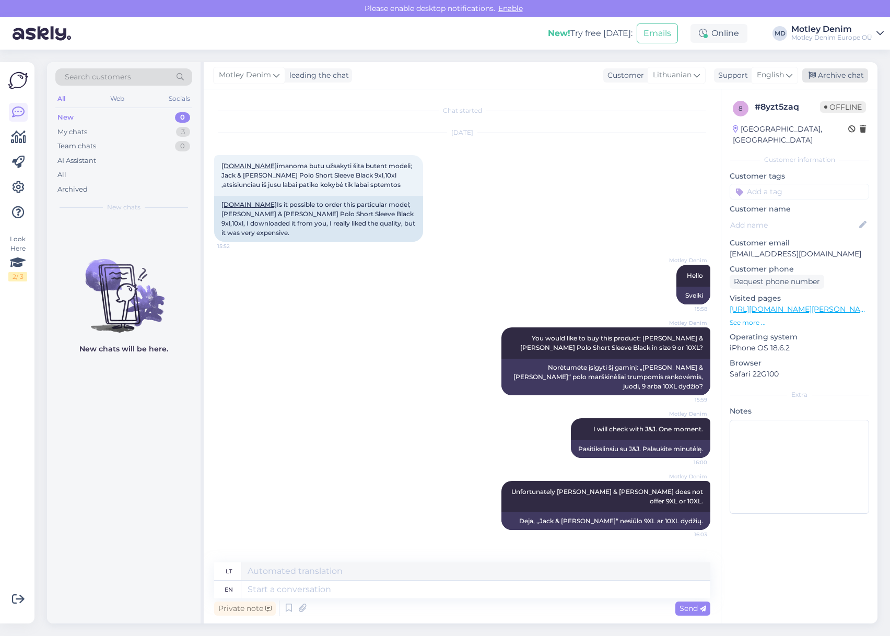
click at [837, 75] on div "Archive chat" at bounding box center [835, 75] width 66 height 14
